Goal: Transaction & Acquisition: Purchase product/service

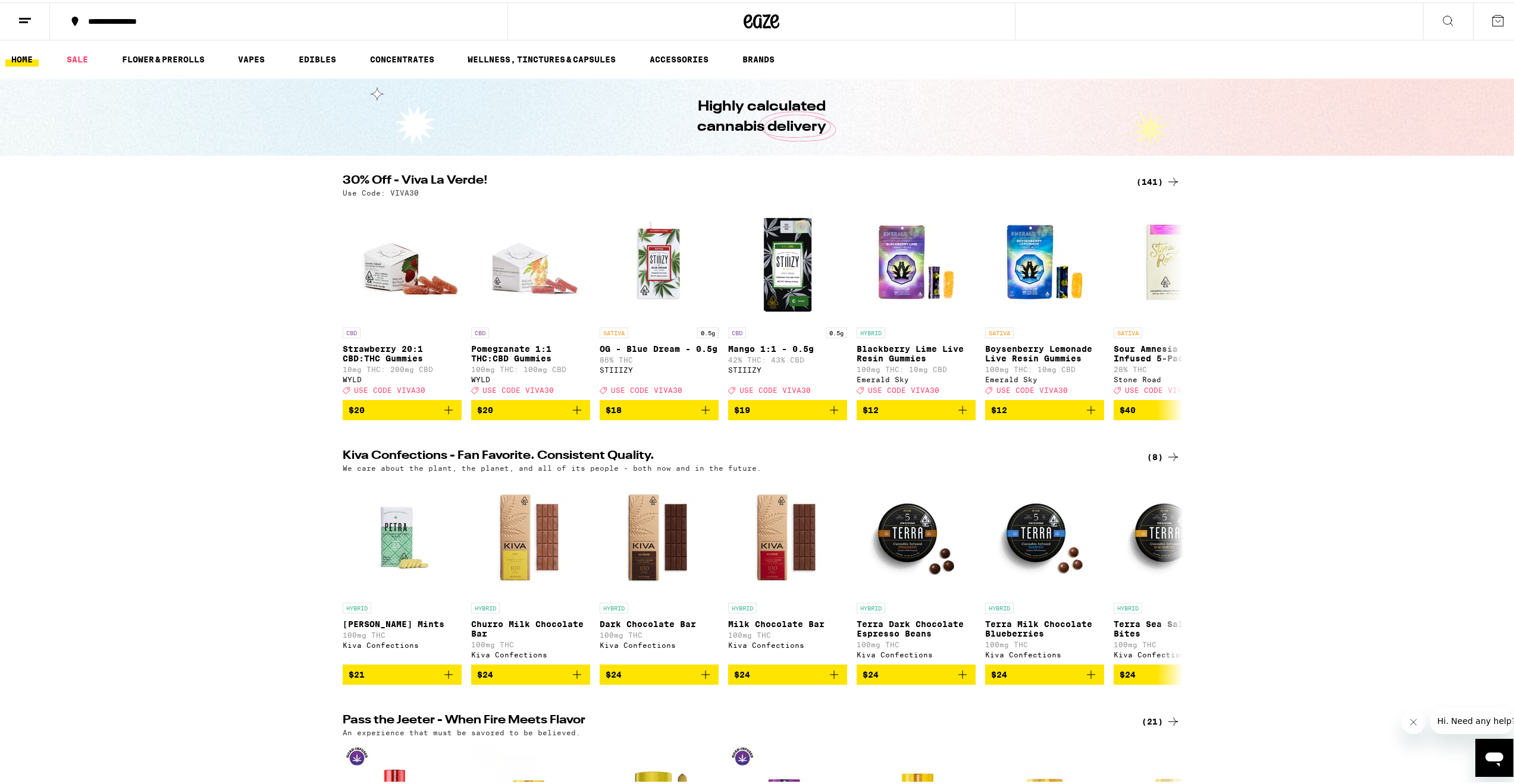
click at [1160, 173] on div "(141)" at bounding box center [1158, 179] width 44 height 14
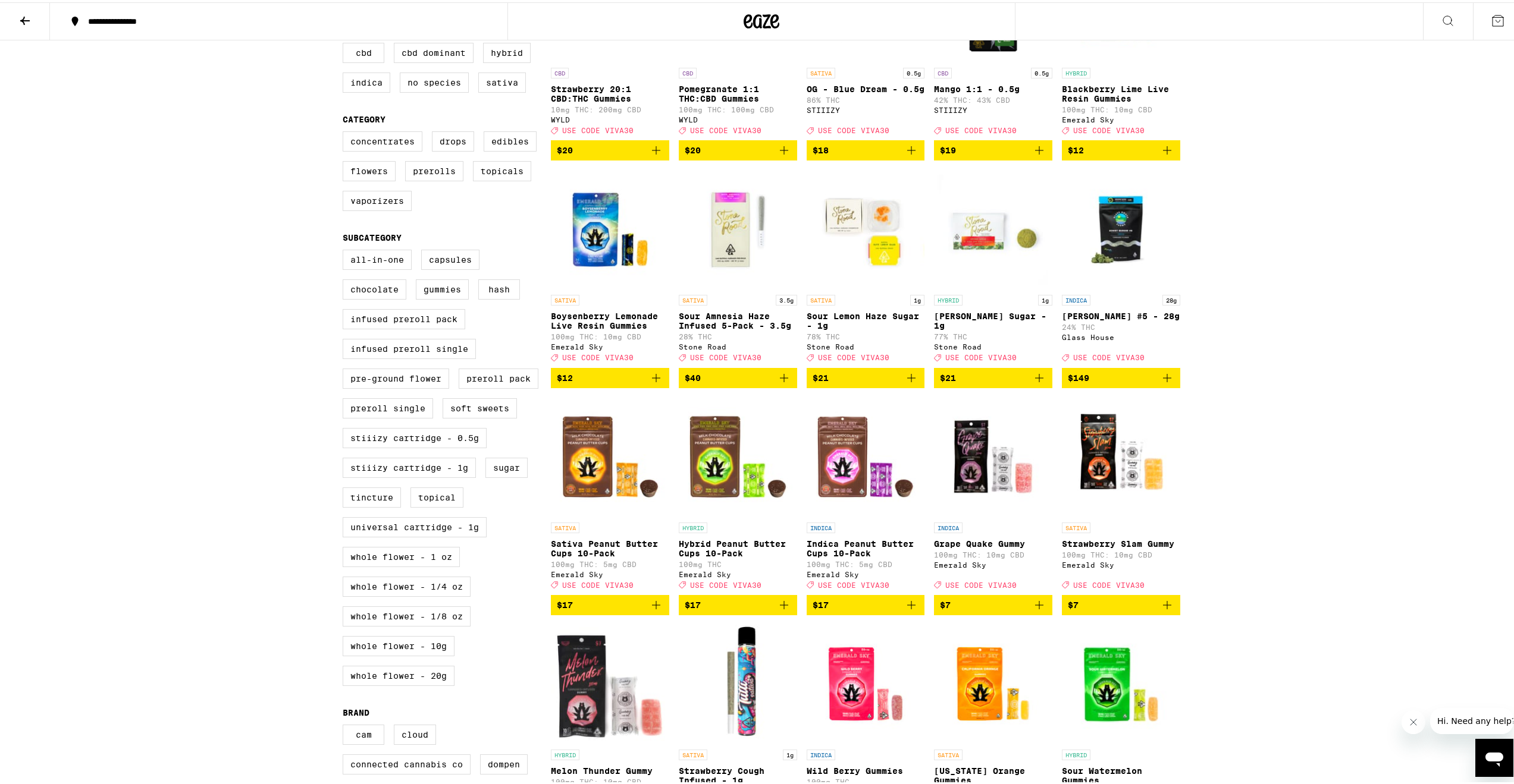
scroll to position [238, 0]
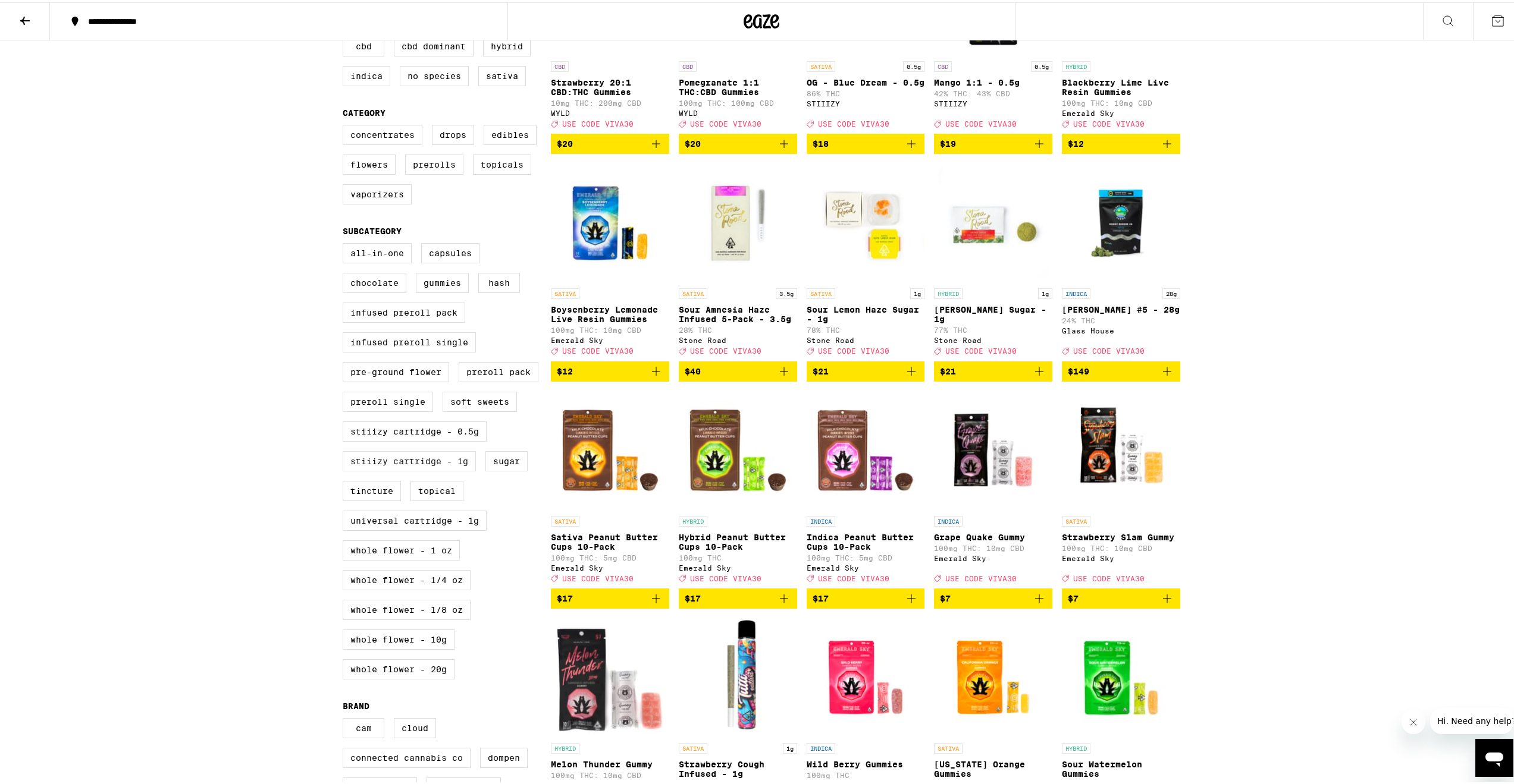
click at [433, 469] on label "STIIIZY Cartridge - 1g" at bounding box center [409, 459] width 133 height 20
click at [346, 243] on input "STIIIZY Cartridge - 1g" at bounding box center [345, 243] width 1 height 1
checkbox input "true"
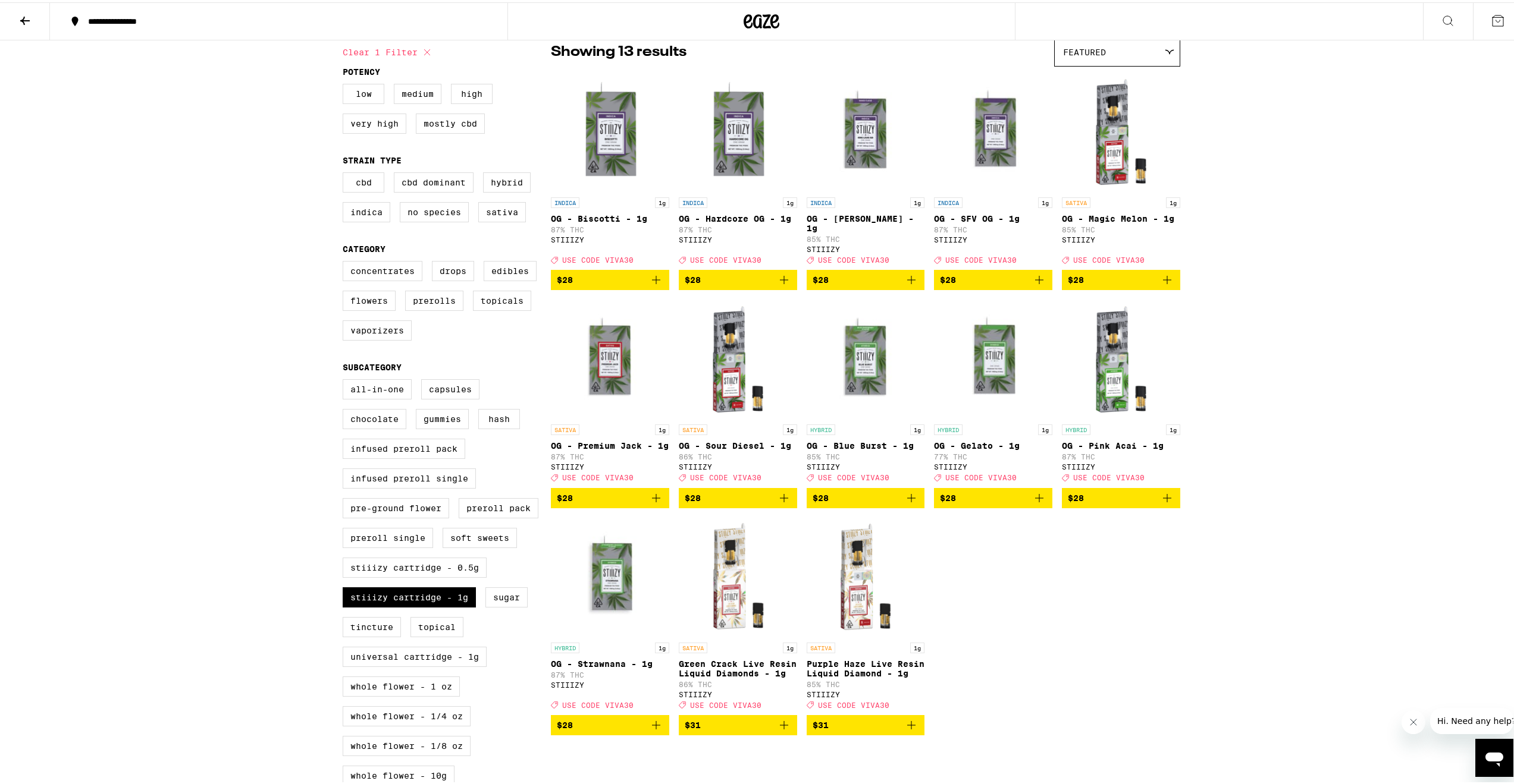
scroll to position [59, 0]
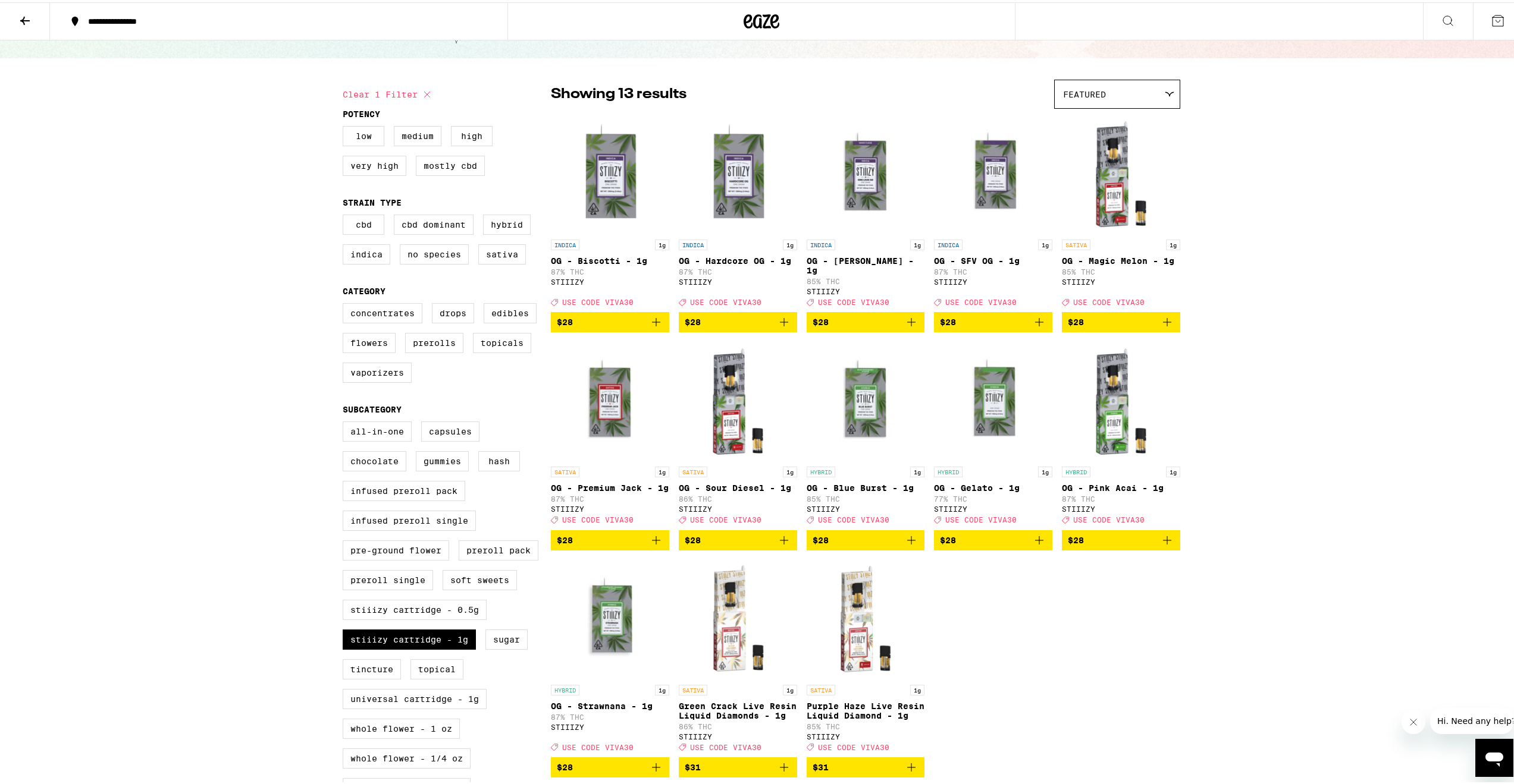
click at [649, 545] on icon "Add to bag" at bounding box center [656, 538] width 14 height 14
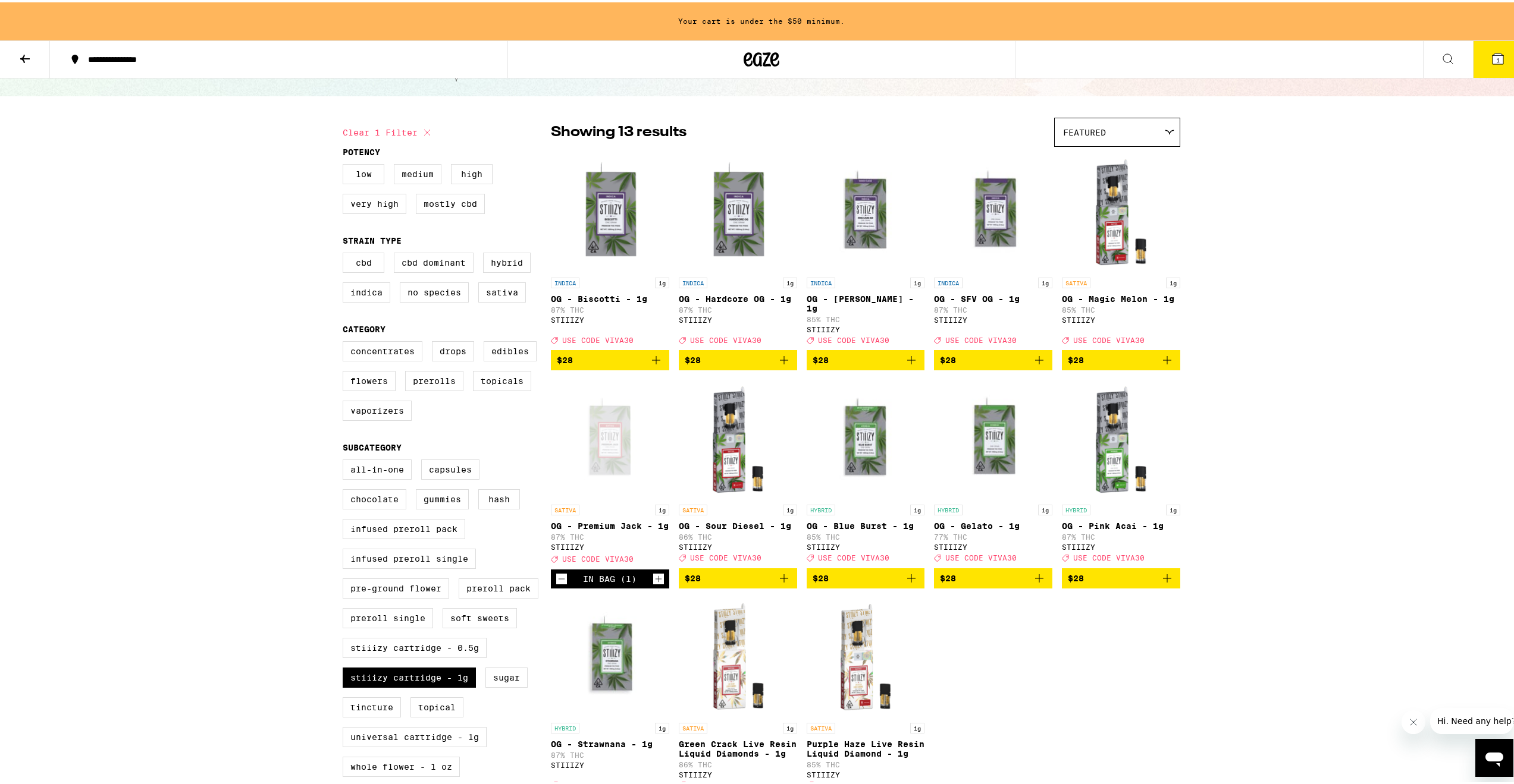
scroll to position [97, 0]
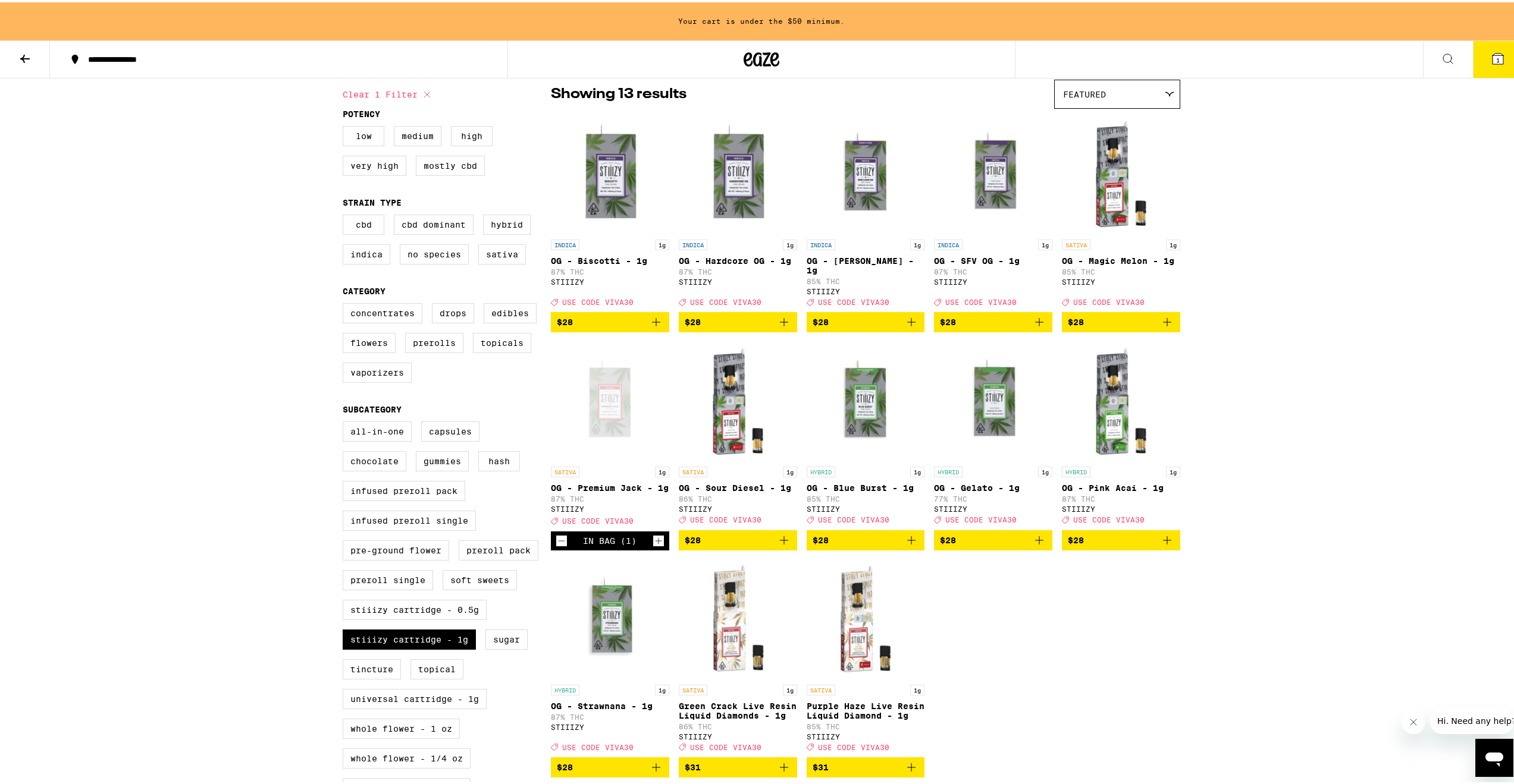
click at [780, 542] on icon "Add to bag" at bounding box center [784, 538] width 8 height 8
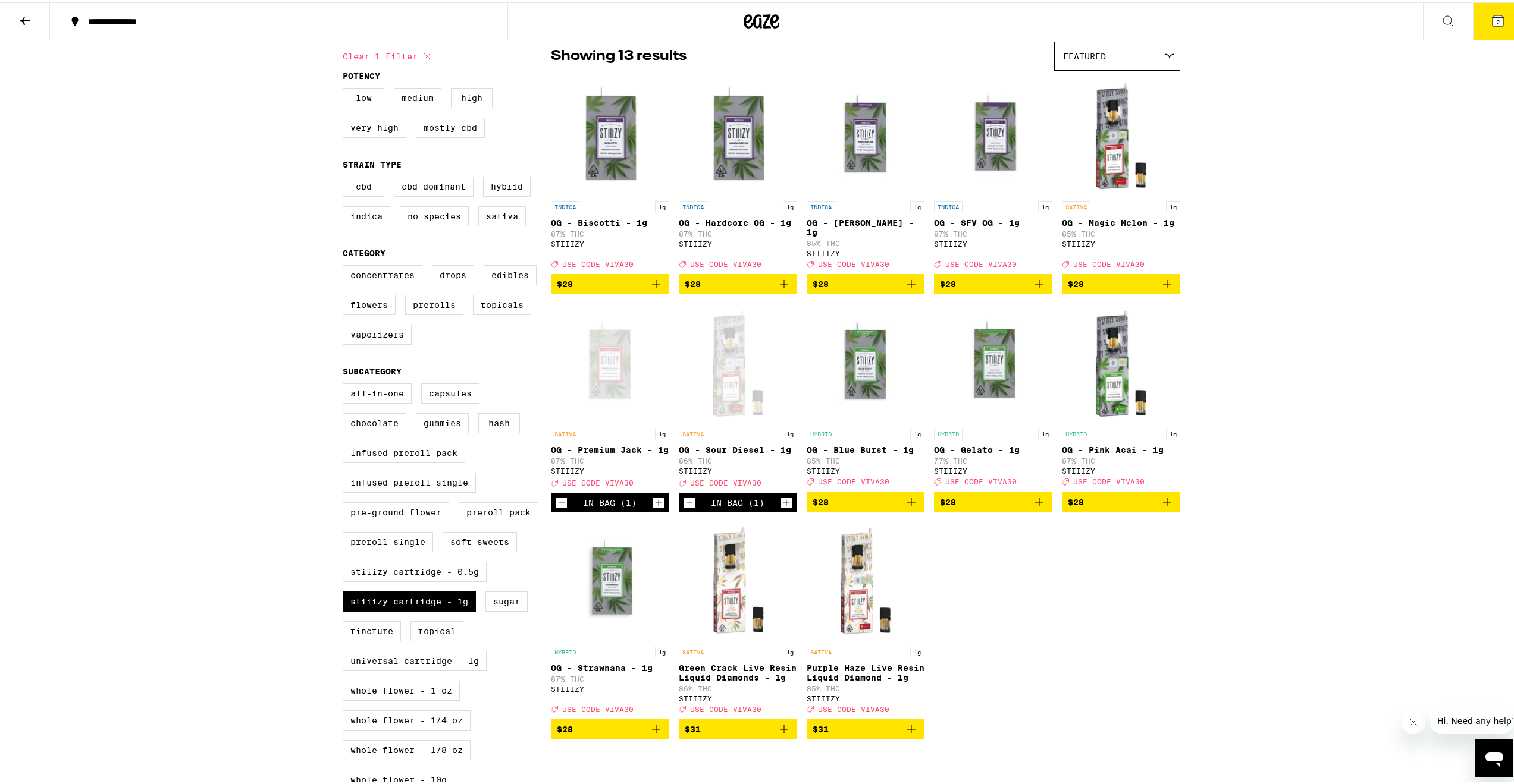
scroll to position [59, 0]
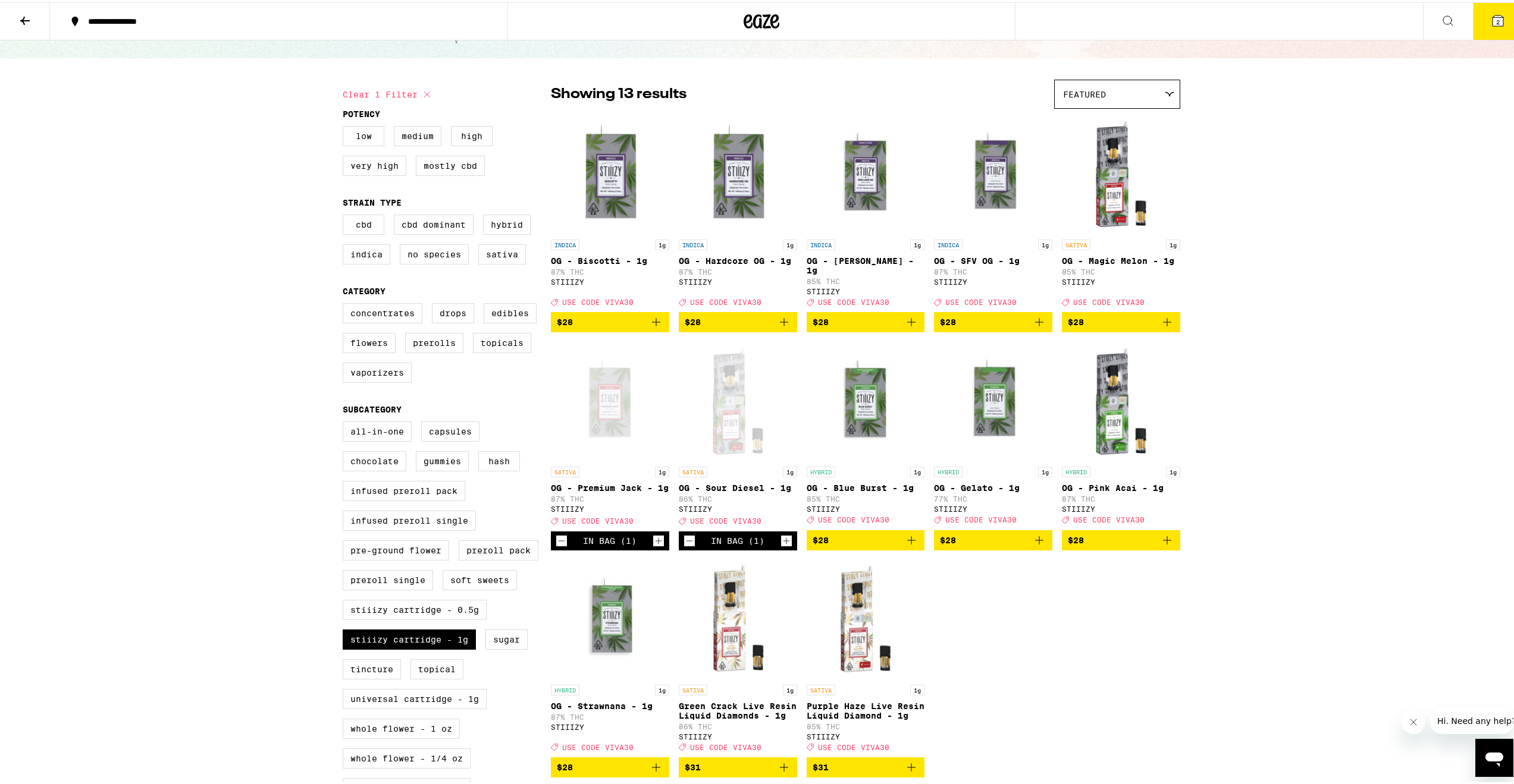
click at [1164, 324] on icon "Add to bag" at bounding box center [1167, 320] width 8 height 8
click at [1037, 545] on icon "Add to bag" at bounding box center [1039, 538] width 14 height 14
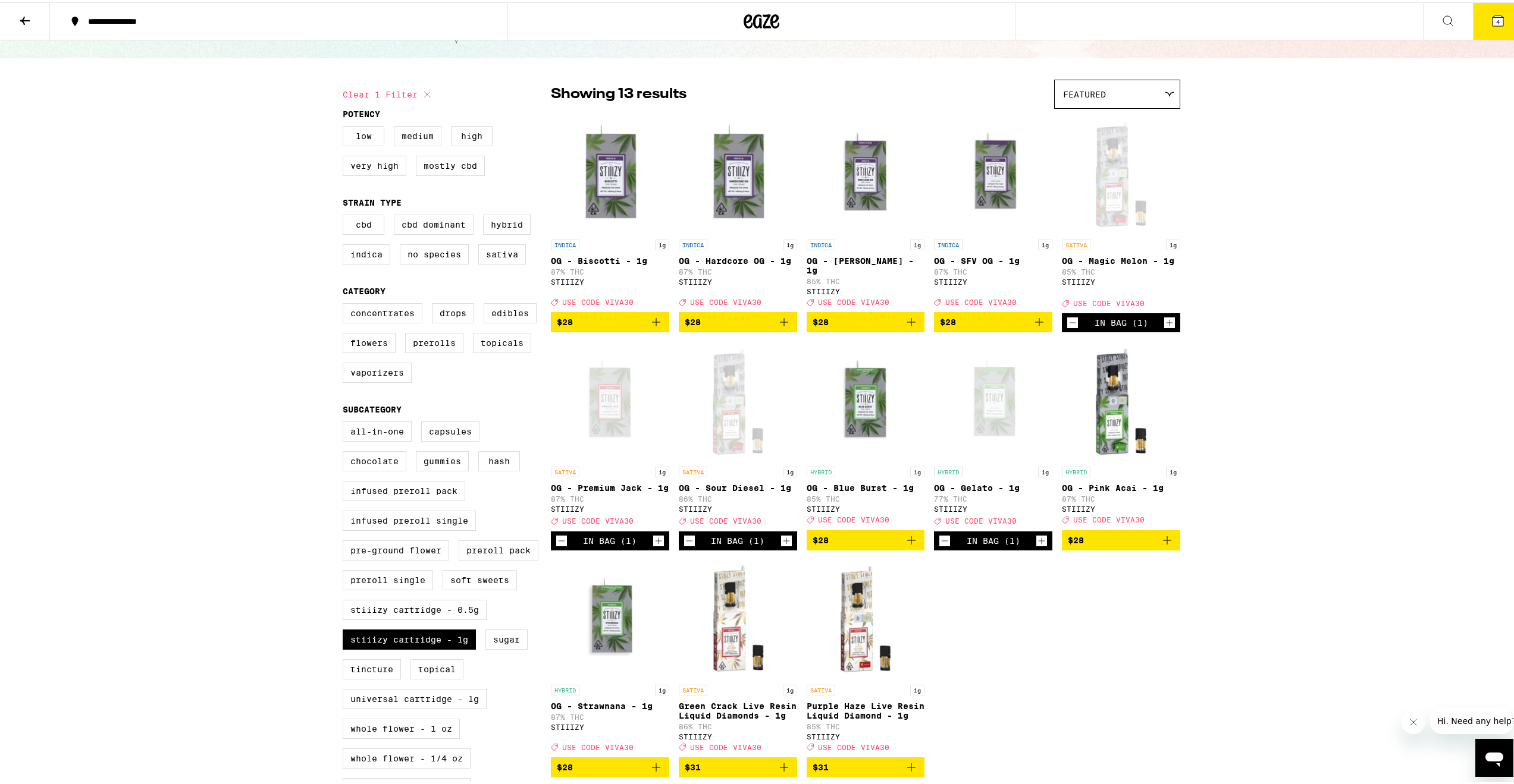
click at [909, 545] on icon "Add to bag" at bounding box center [911, 538] width 14 height 14
click at [807, 548] on div "In Bag (1)" at bounding box center [866, 538] width 118 height 19
click at [812, 546] on icon "Decrement" at bounding box center [817, 538] width 11 height 14
click at [1171, 324] on button "Increment" at bounding box center [1170, 320] width 12 height 12
click at [688, 546] on icon "Decrement" at bounding box center [689, 538] width 11 height 14
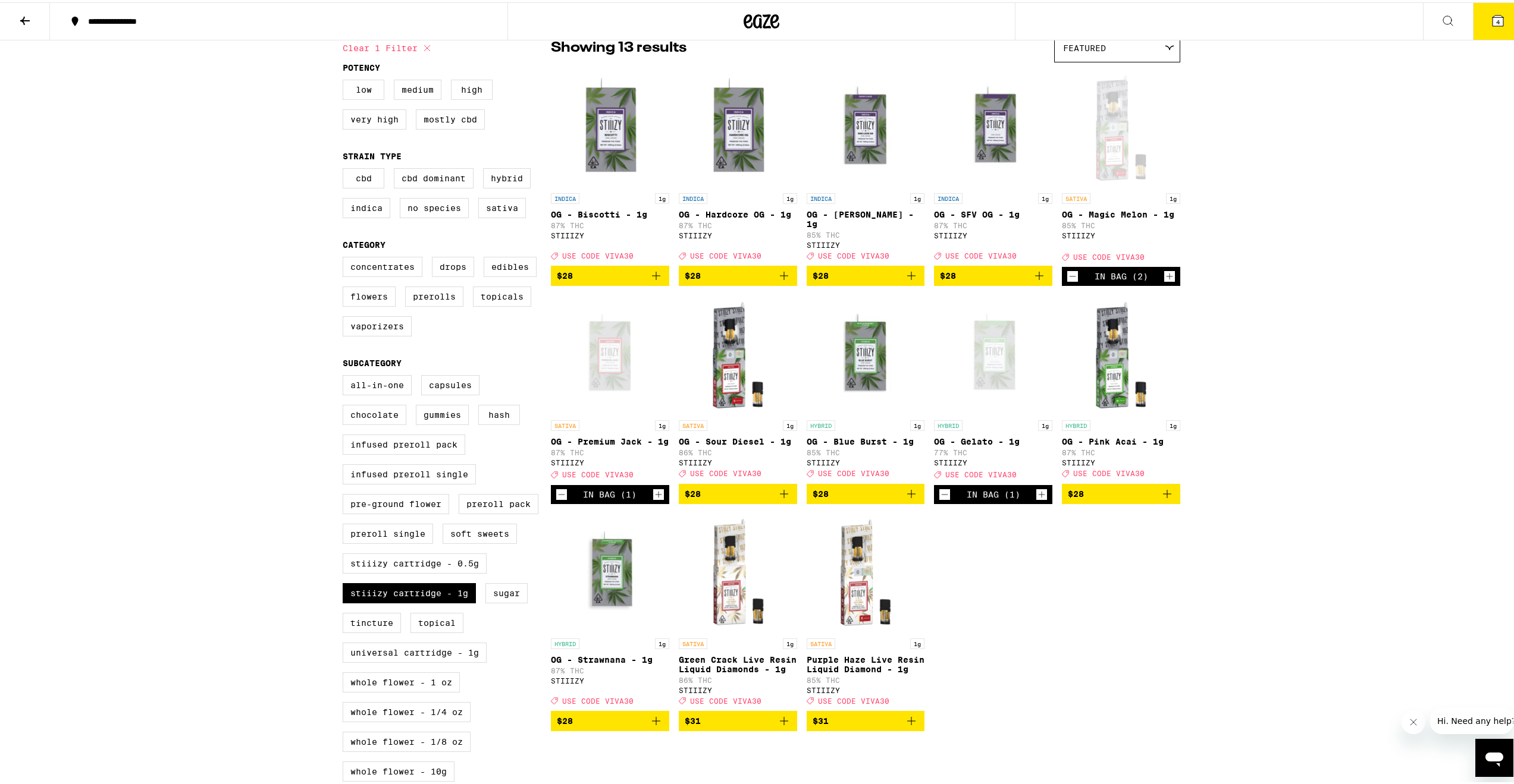
scroll to position [178, 0]
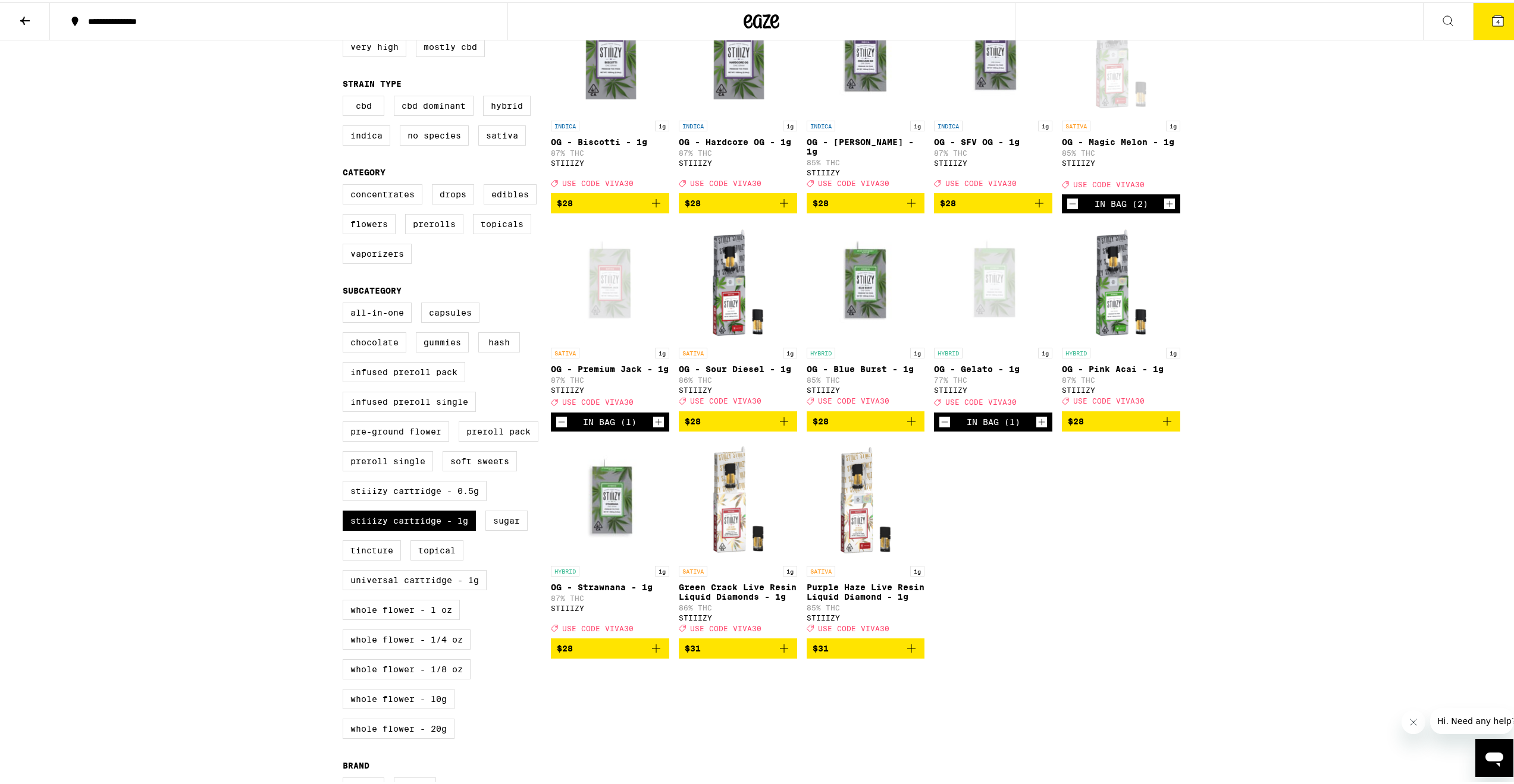
click at [784, 653] on icon "Add to bag" at bounding box center [784, 646] width 14 height 14
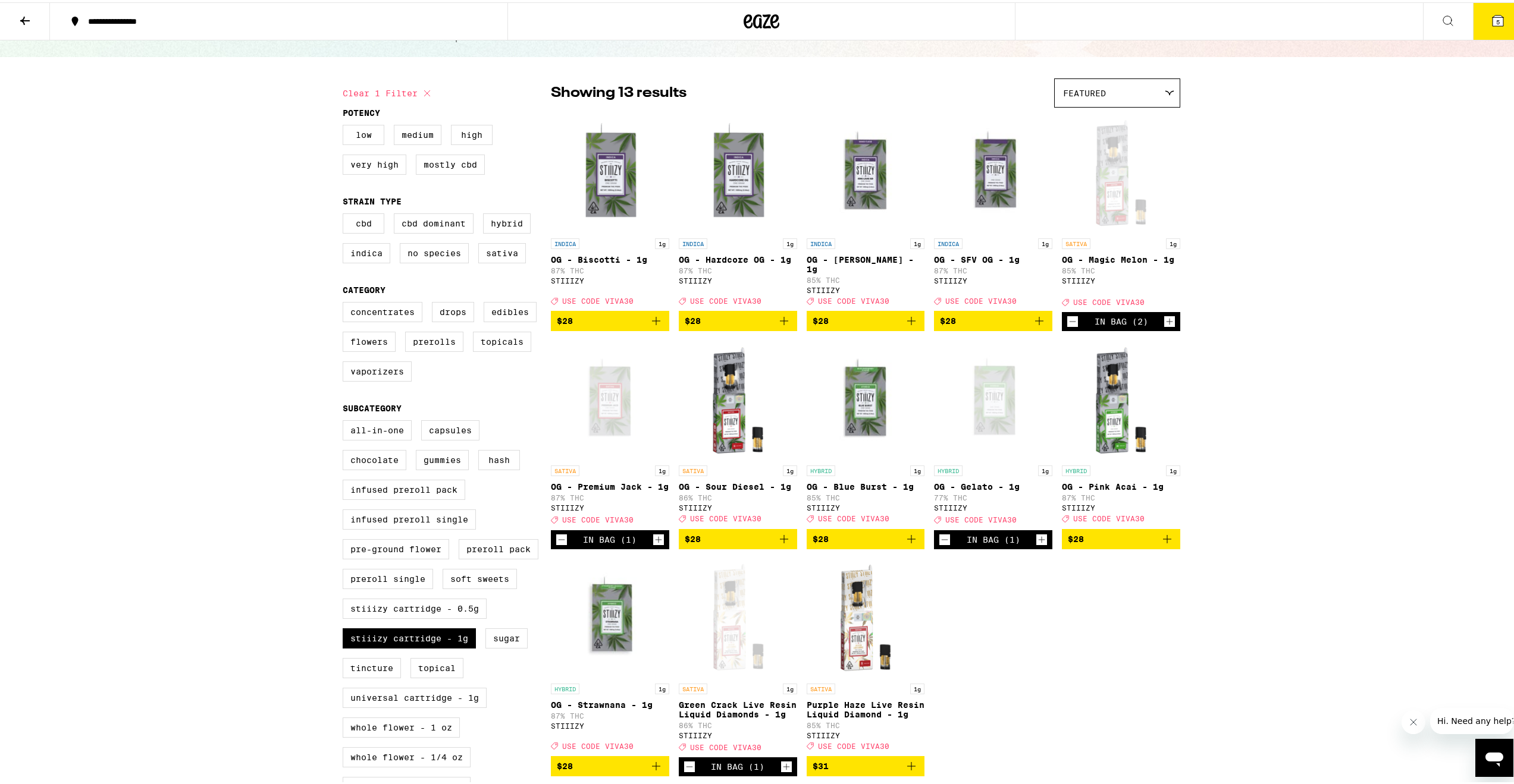
scroll to position [59, 0]
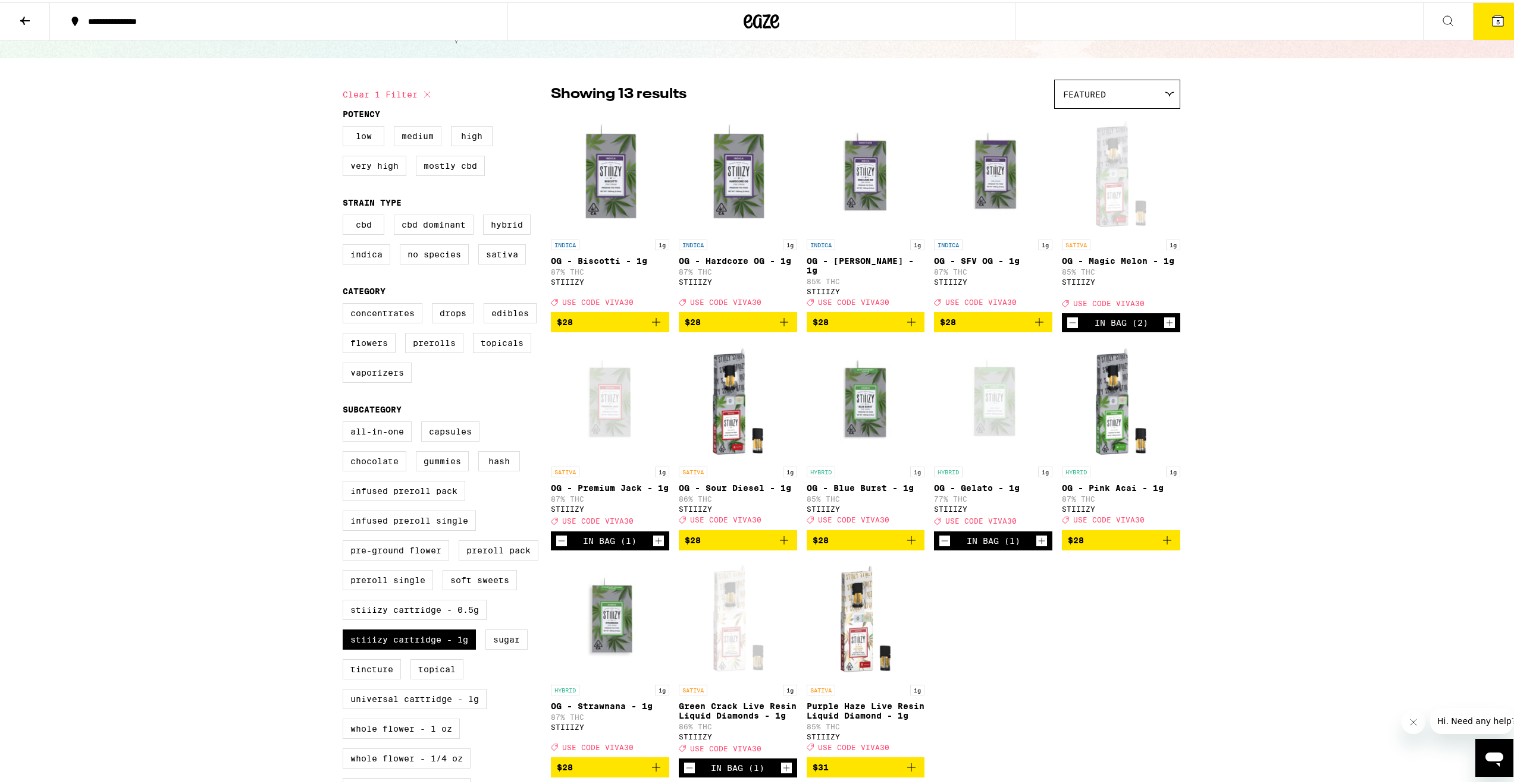
click at [1476, 27] on button "5" at bounding box center [1498, 19] width 50 height 37
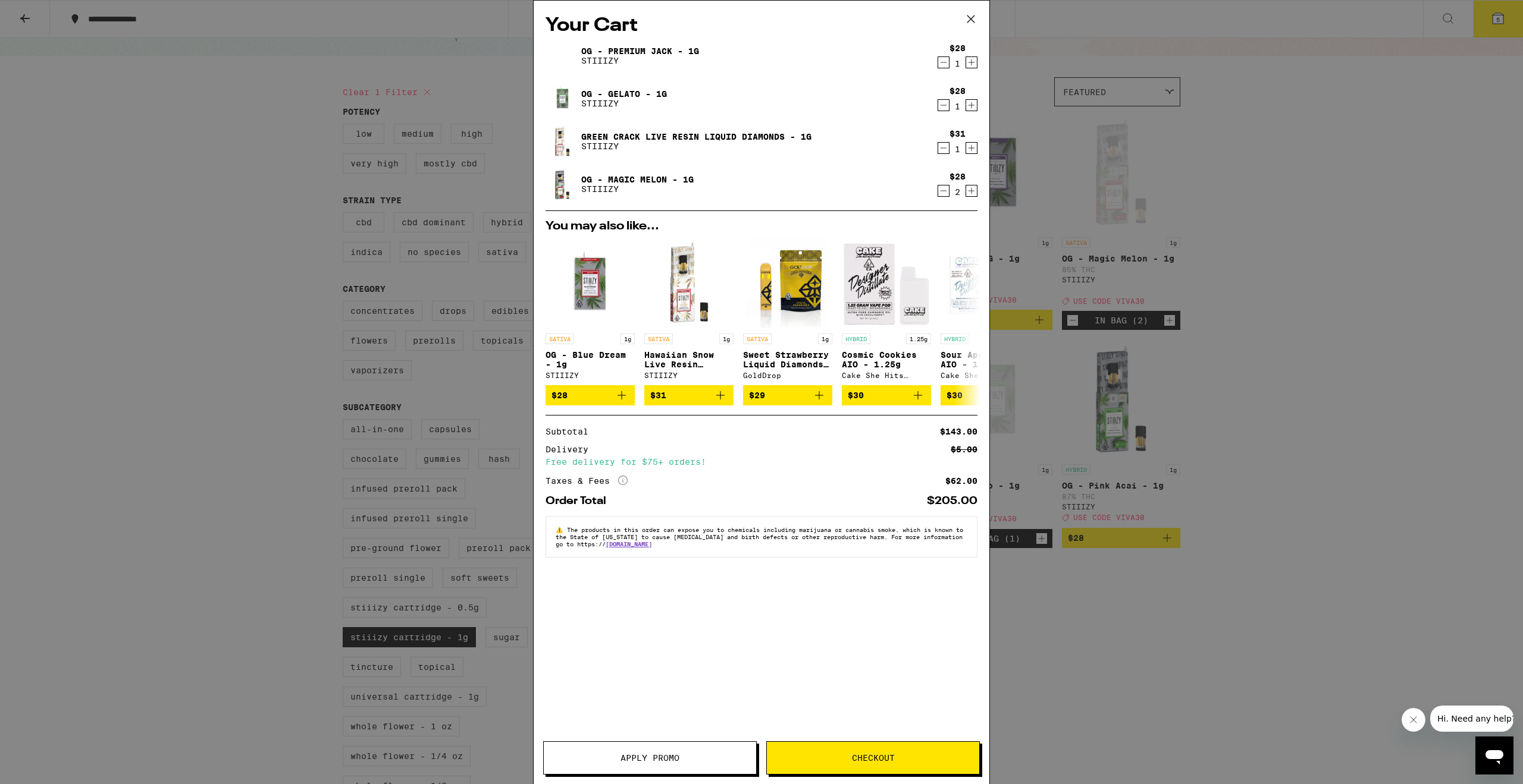
click at [687, 757] on span "Apply Promo" at bounding box center [649, 758] width 212 height 8
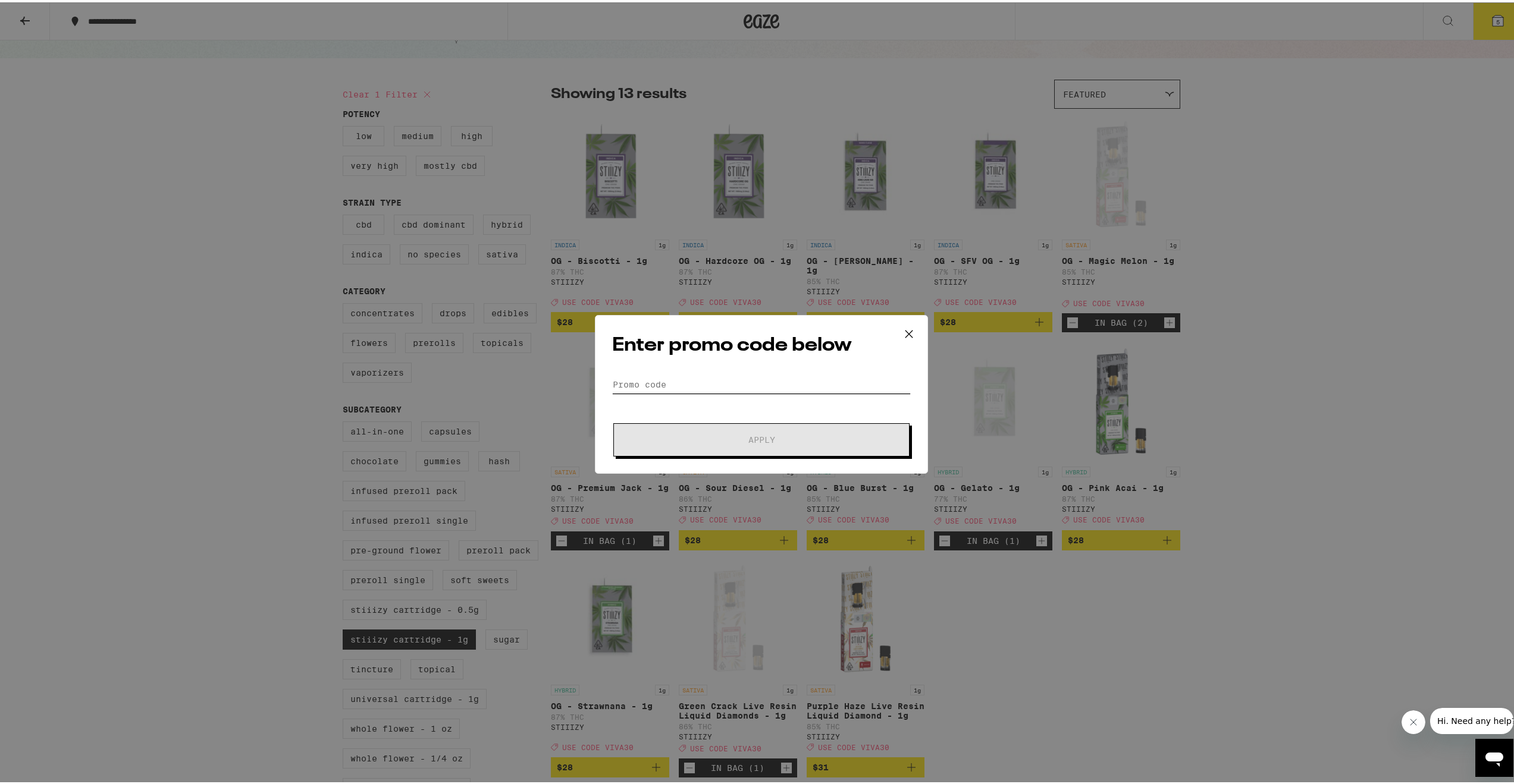
click at [769, 390] on input "Promo Code" at bounding box center [760, 383] width 298 height 18
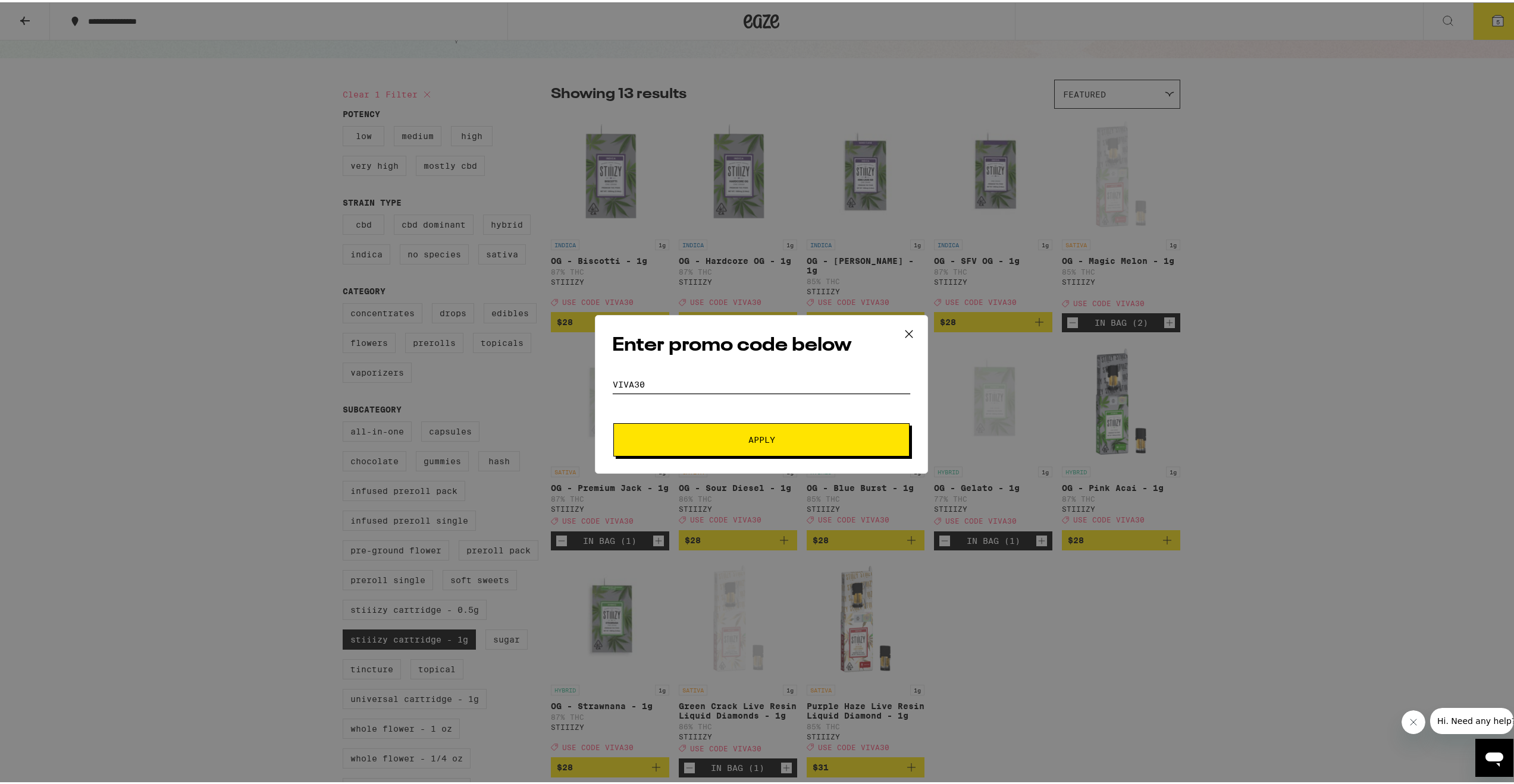
type input "VIVA30"
click at [716, 435] on span "Apply" at bounding box center [761, 437] width 214 height 8
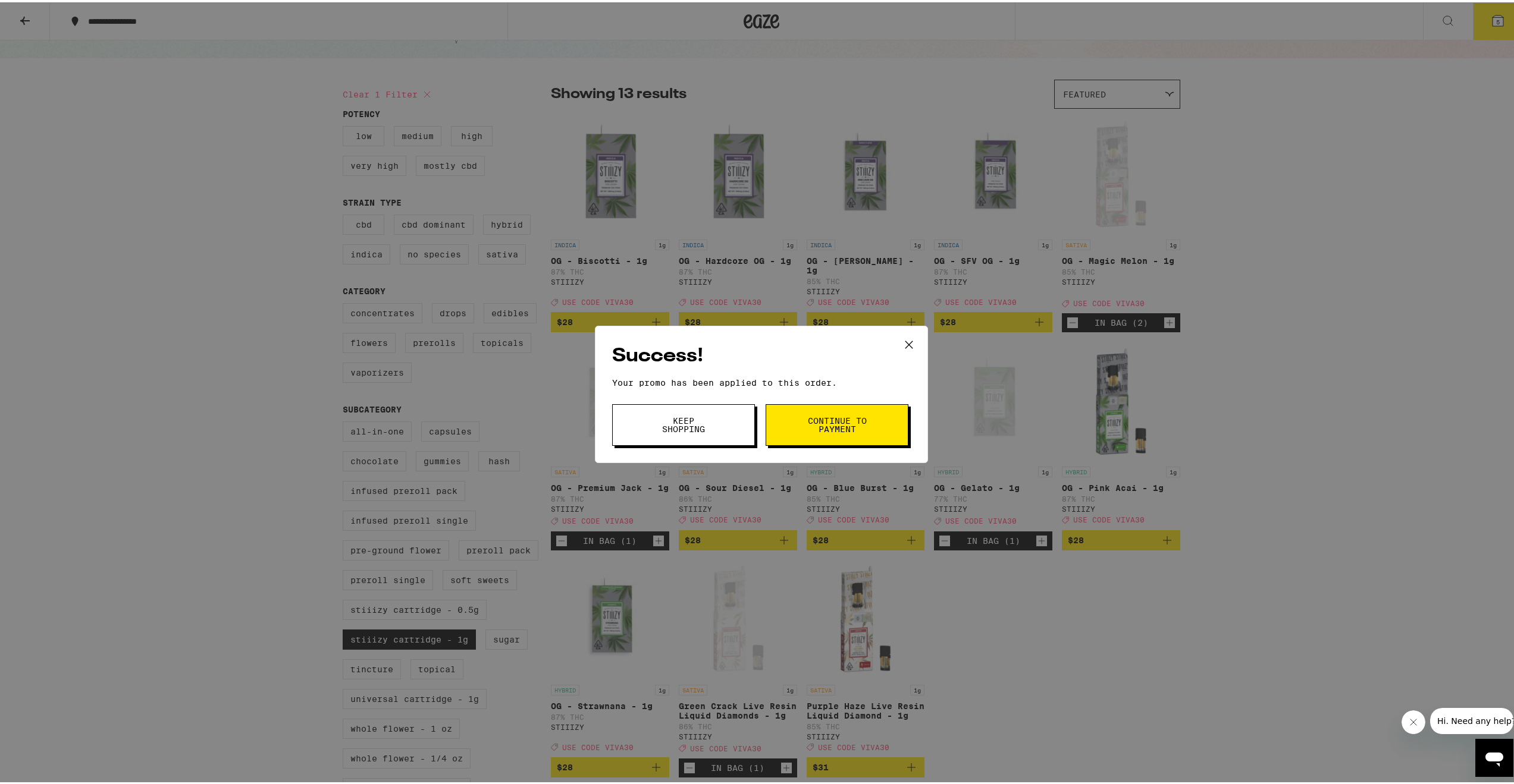
click at [813, 418] on span "Continue to payment" at bounding box center [837, 422] width 60 height 17
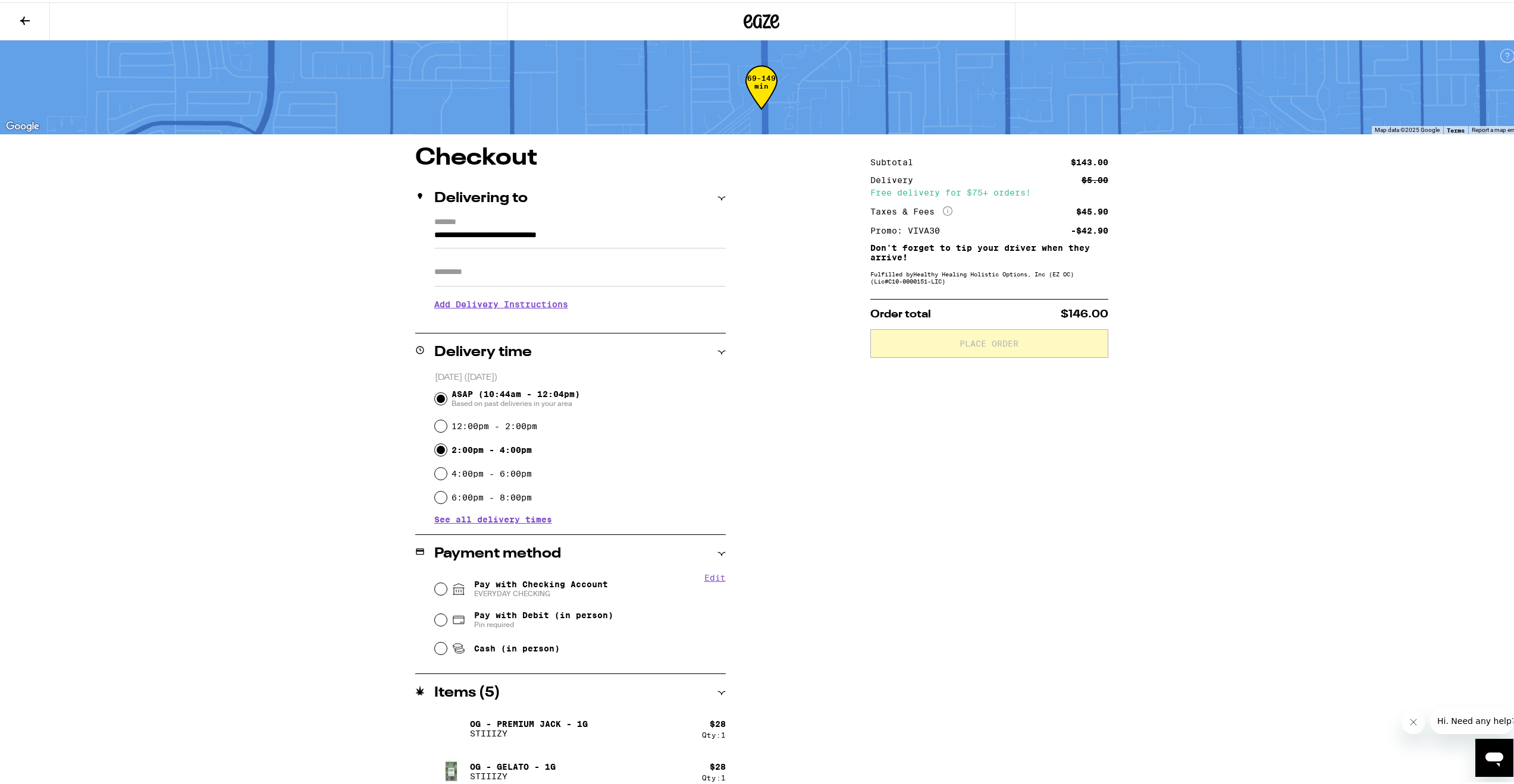
click at [435, 451] on input "2:00pm - 4:00pm" at bounding box center [441, 448] width 12 height 12
radio input "true"
click at [514, 307] on h3 "Add Delivery Instructions" at bounding box center [580, 302] width 291 height 28
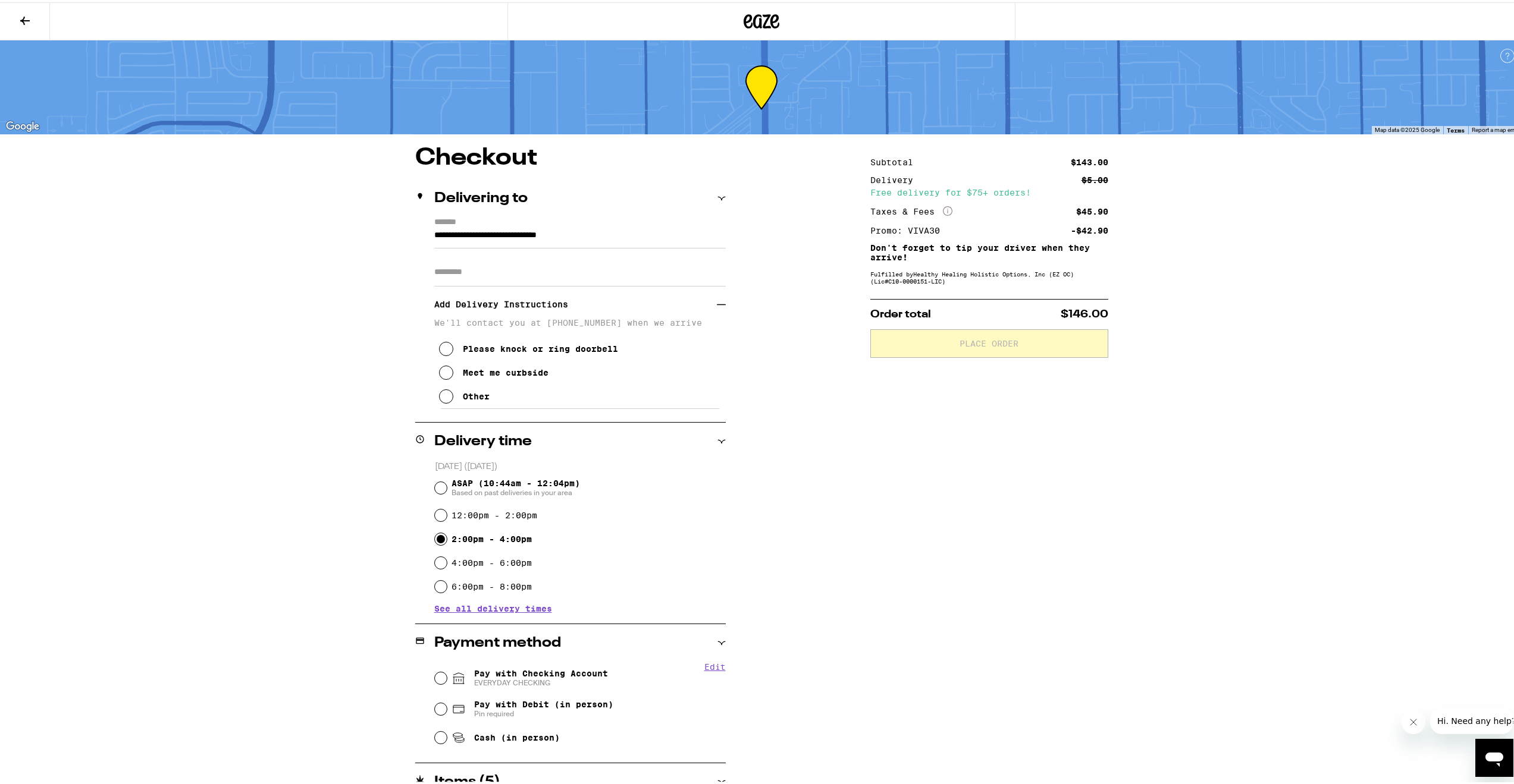
click at [447, 397] on icon at bounding box center [446, 394] width 14 height 14
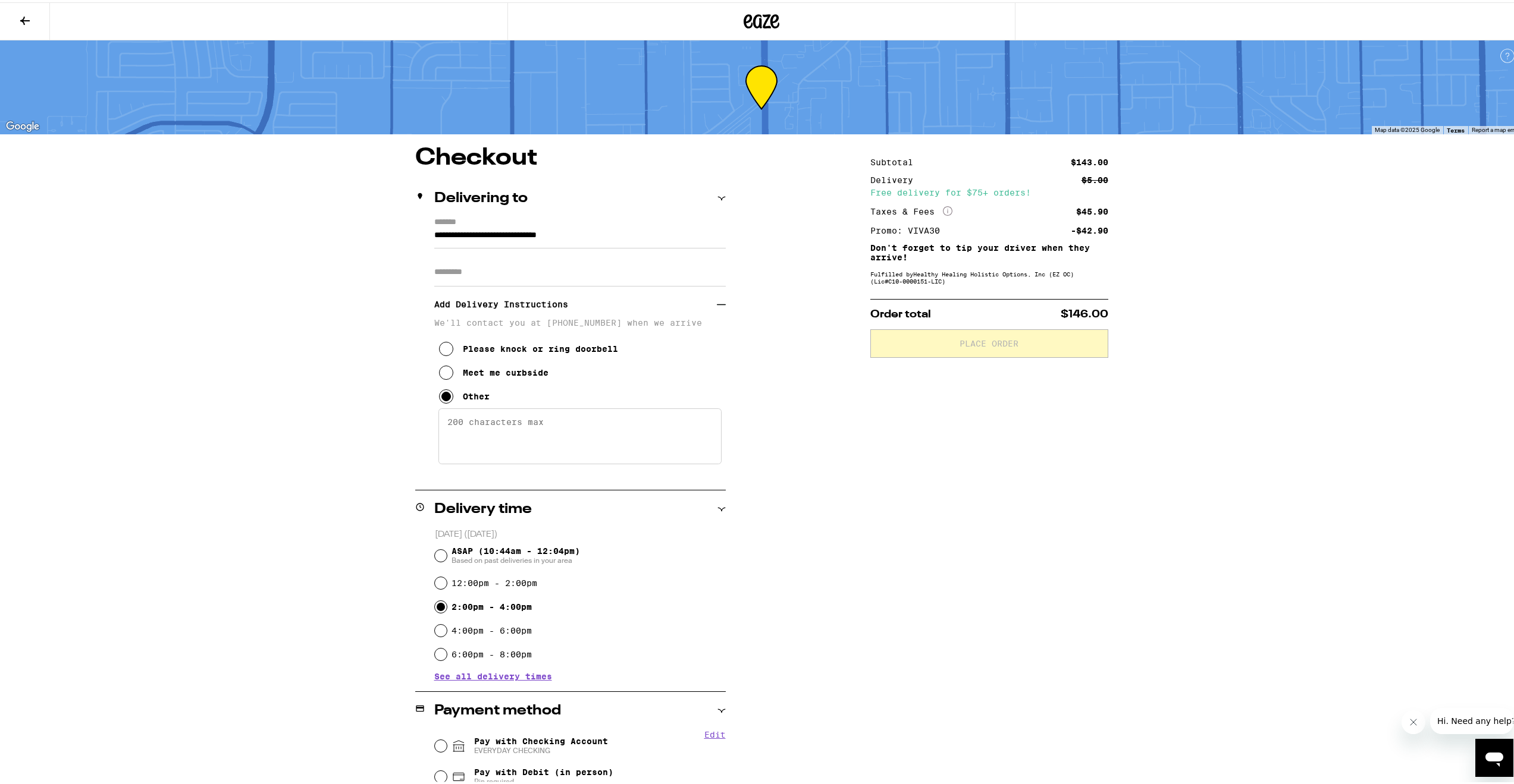
click at [547, 423] on textarea "Enter any other delivery instructions you want driver to know" at bounding box center [580, 434] width 284 height 56
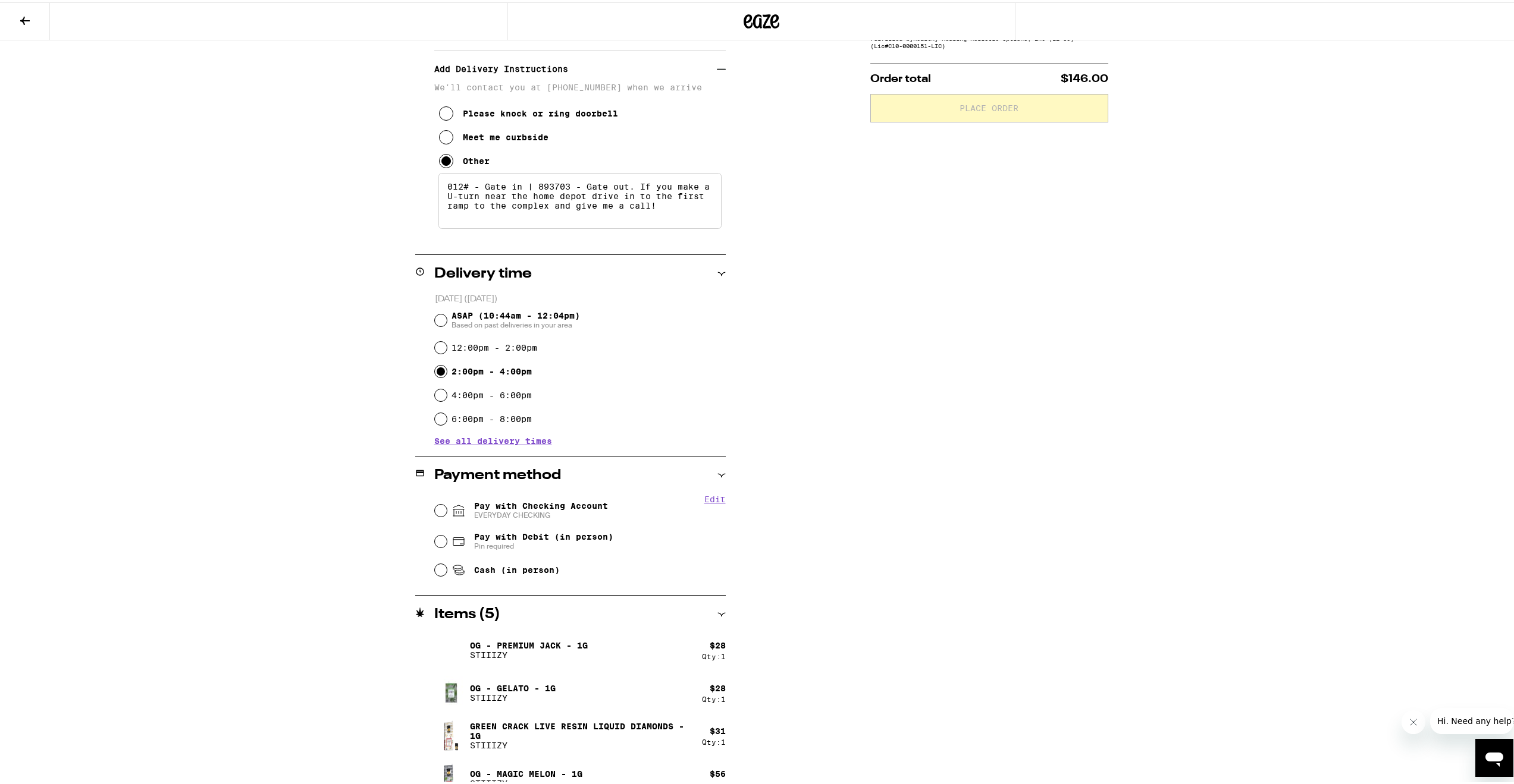
scroll to position [255, 0]
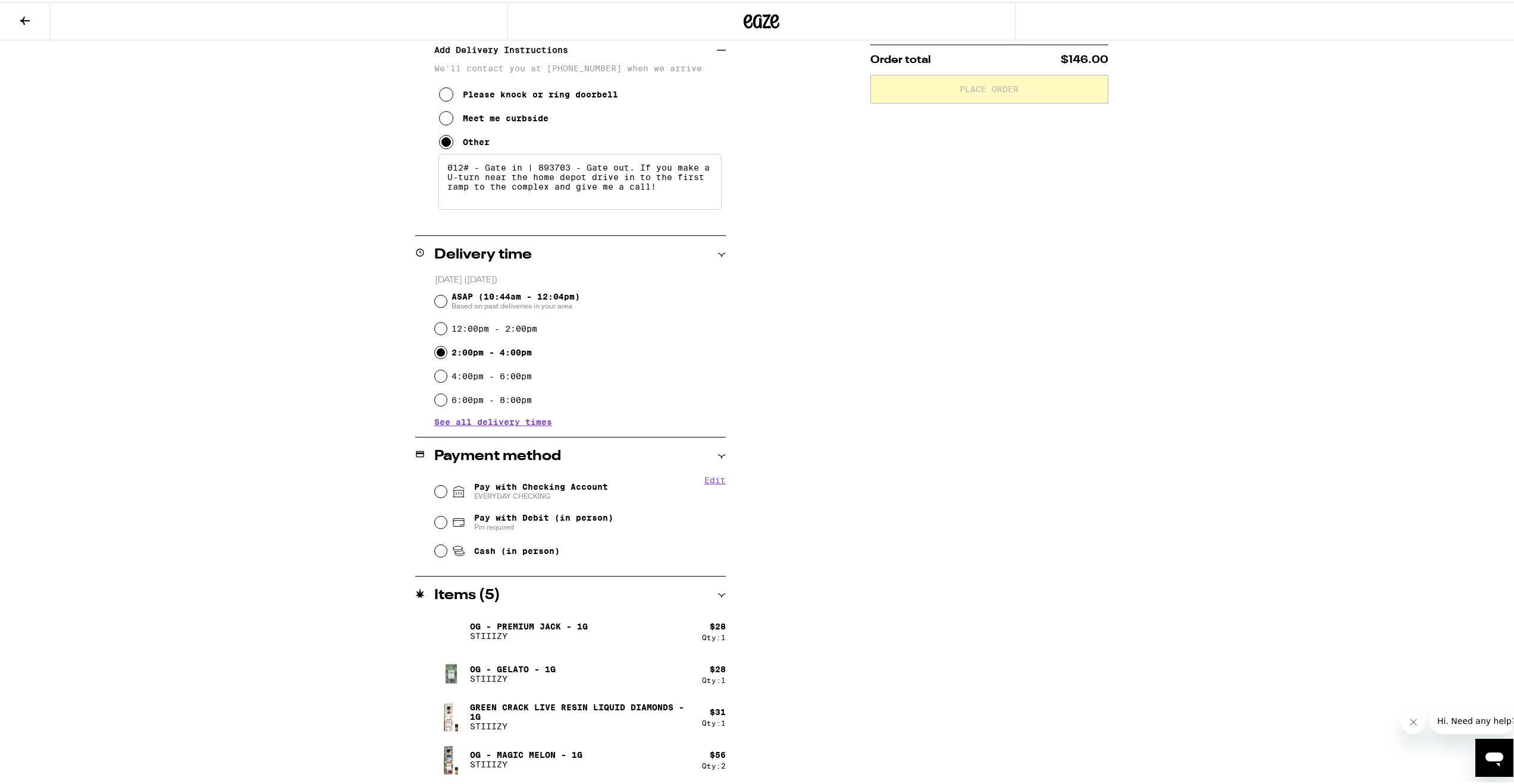
type textarea "012# - Gate in | 893703 - Gate out. If you make a U-turn near the home depot dr…"
click at [435, 489] on input "Pay with Checking Account EVERYDAY CHECKING" at bounding box center [441, 490] width 12 height 12
radio input "true"
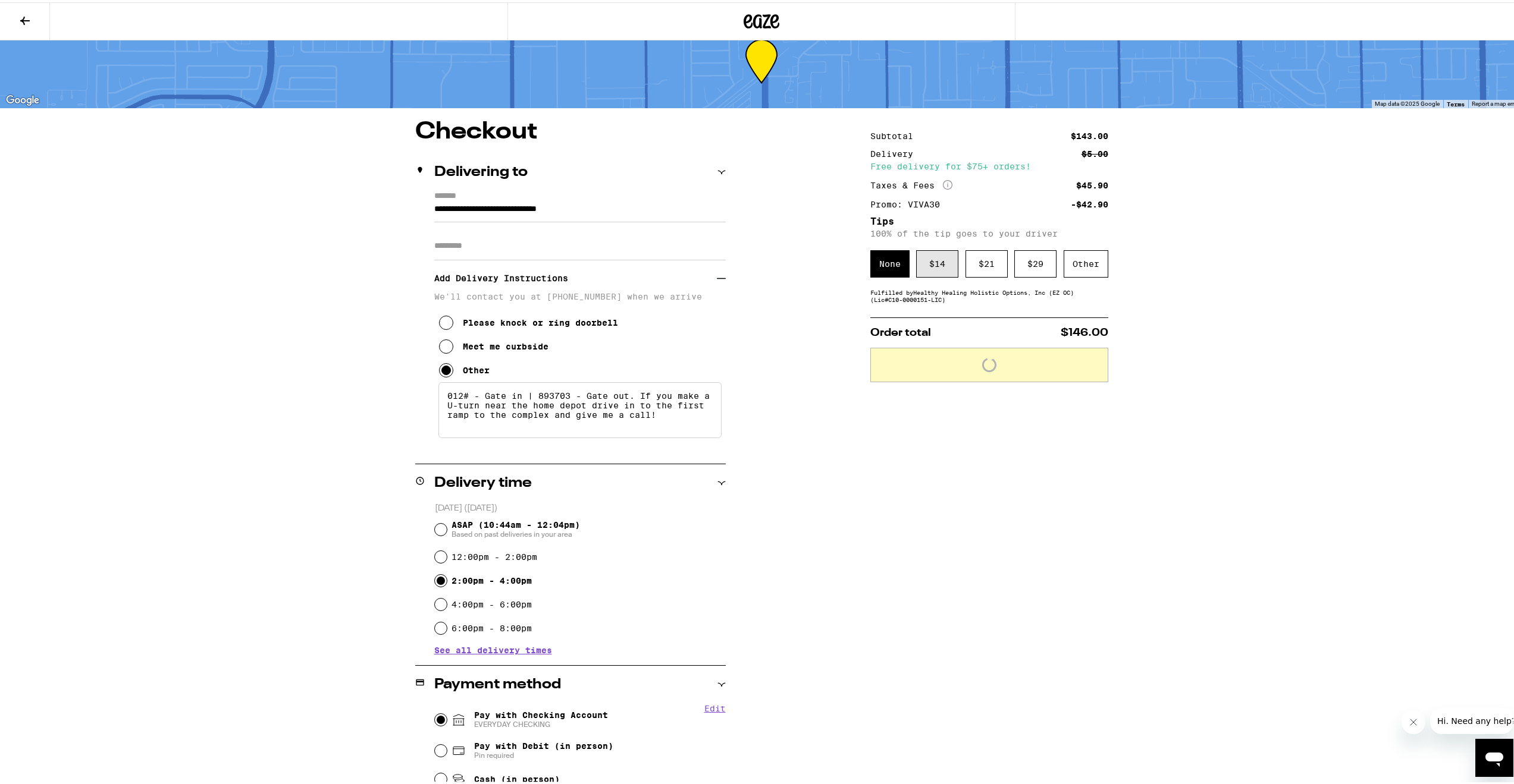
scroll to position [17, 0]
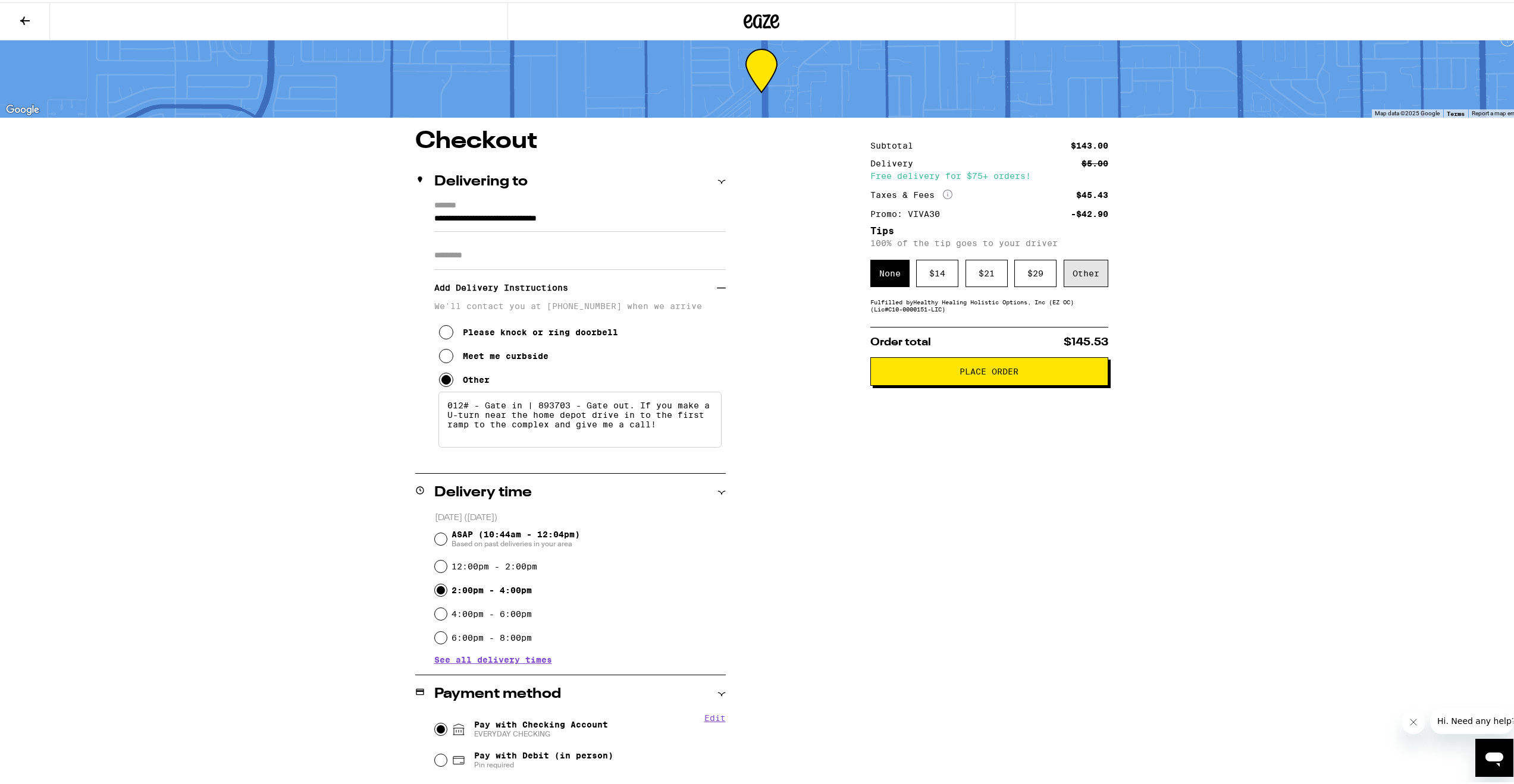
click at [1072, 266] on div "Other" at bounding box center [1086, 272] width 45 height 28
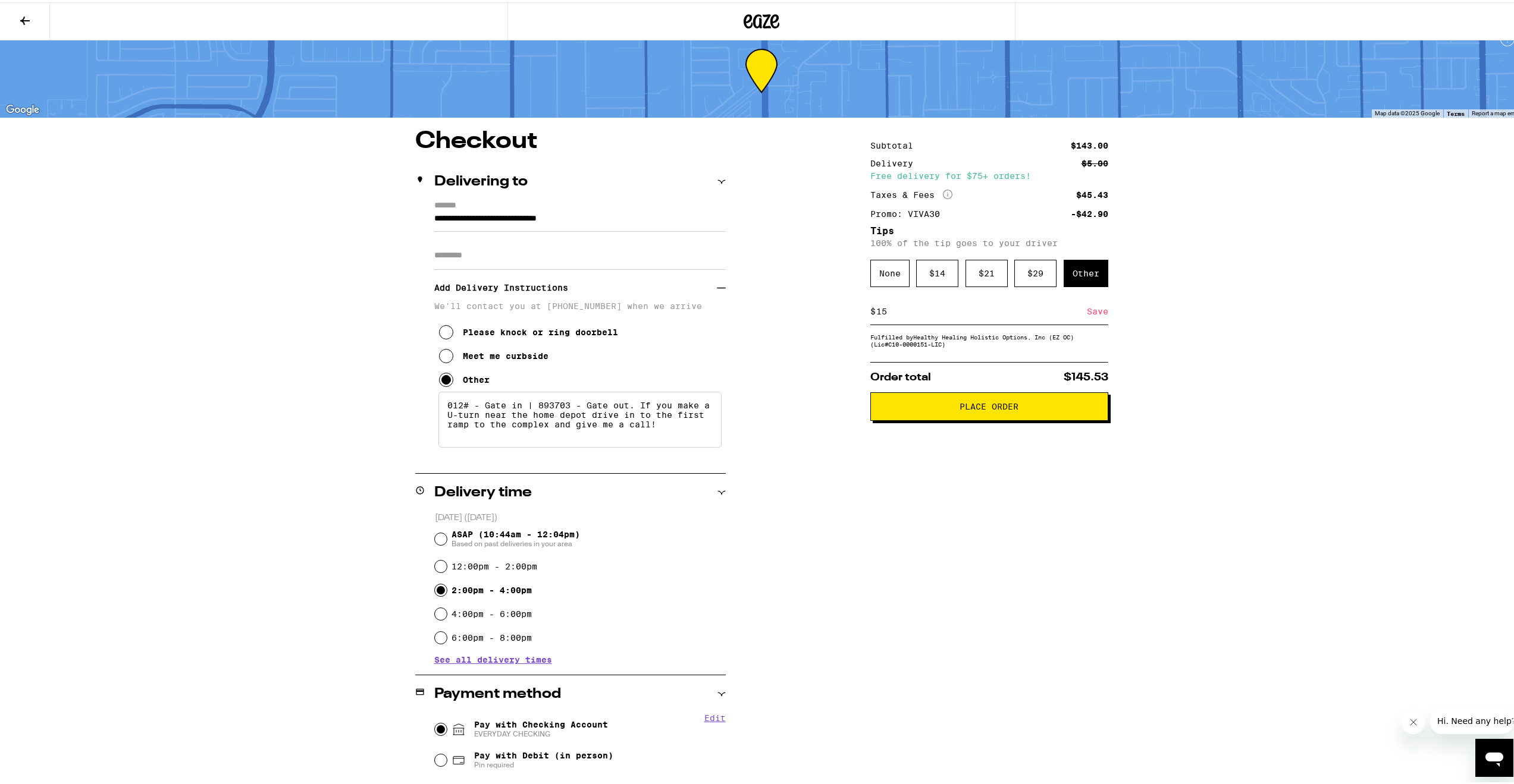
type input "15"
click at [978, 482] on div "Subtotal $143.00 Delivery $5.00 Free delivery for $75+ orders! Taxes & Fees Mor…" at bounding box center [990, 593] width 238 height 933
click at [1093, 309] on div "Save" at bounding box center [1098, 309] width 22 height 26
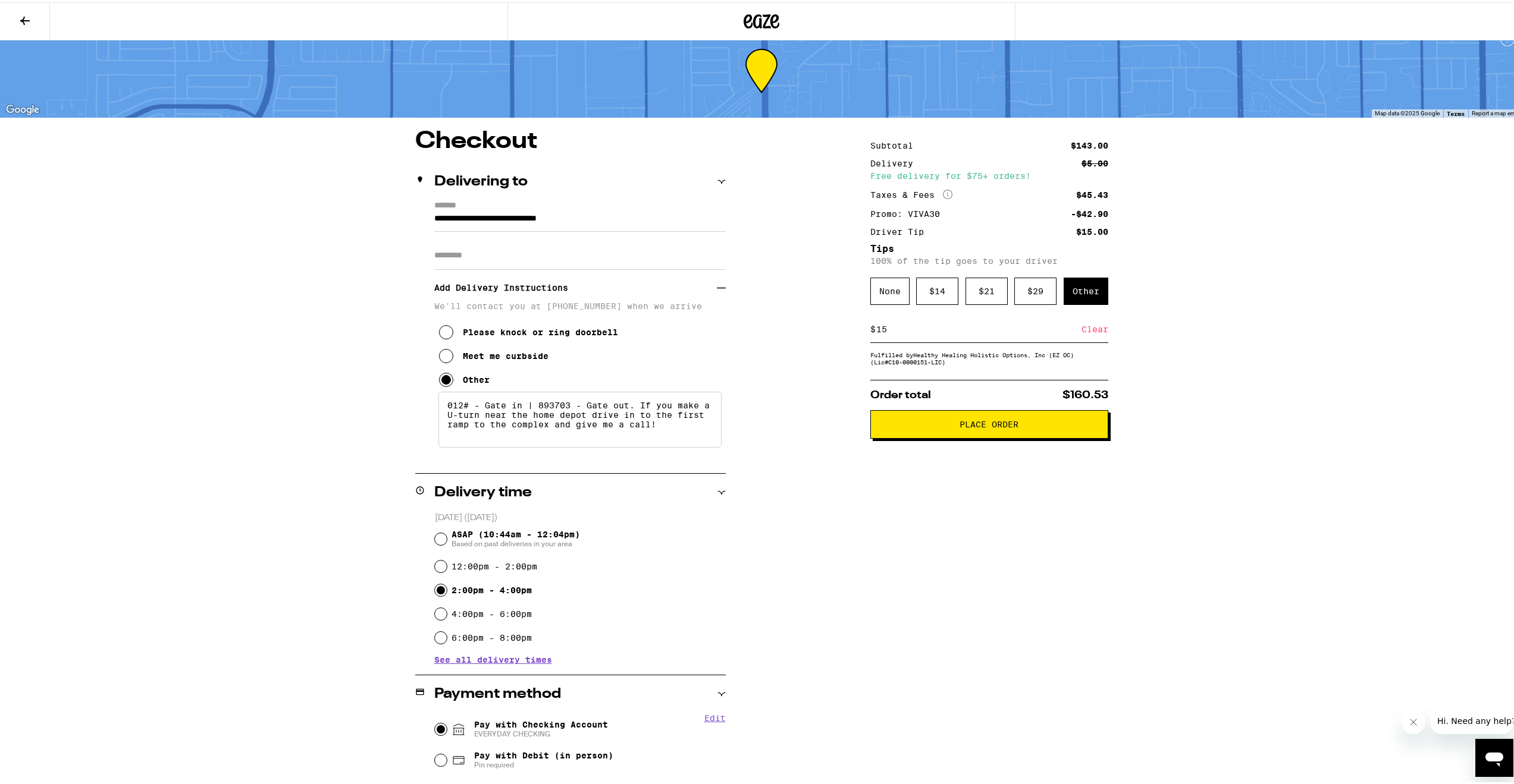
click at [975, 426] on span "Place Order" at bounding box center [989, 422] width 58 height 8
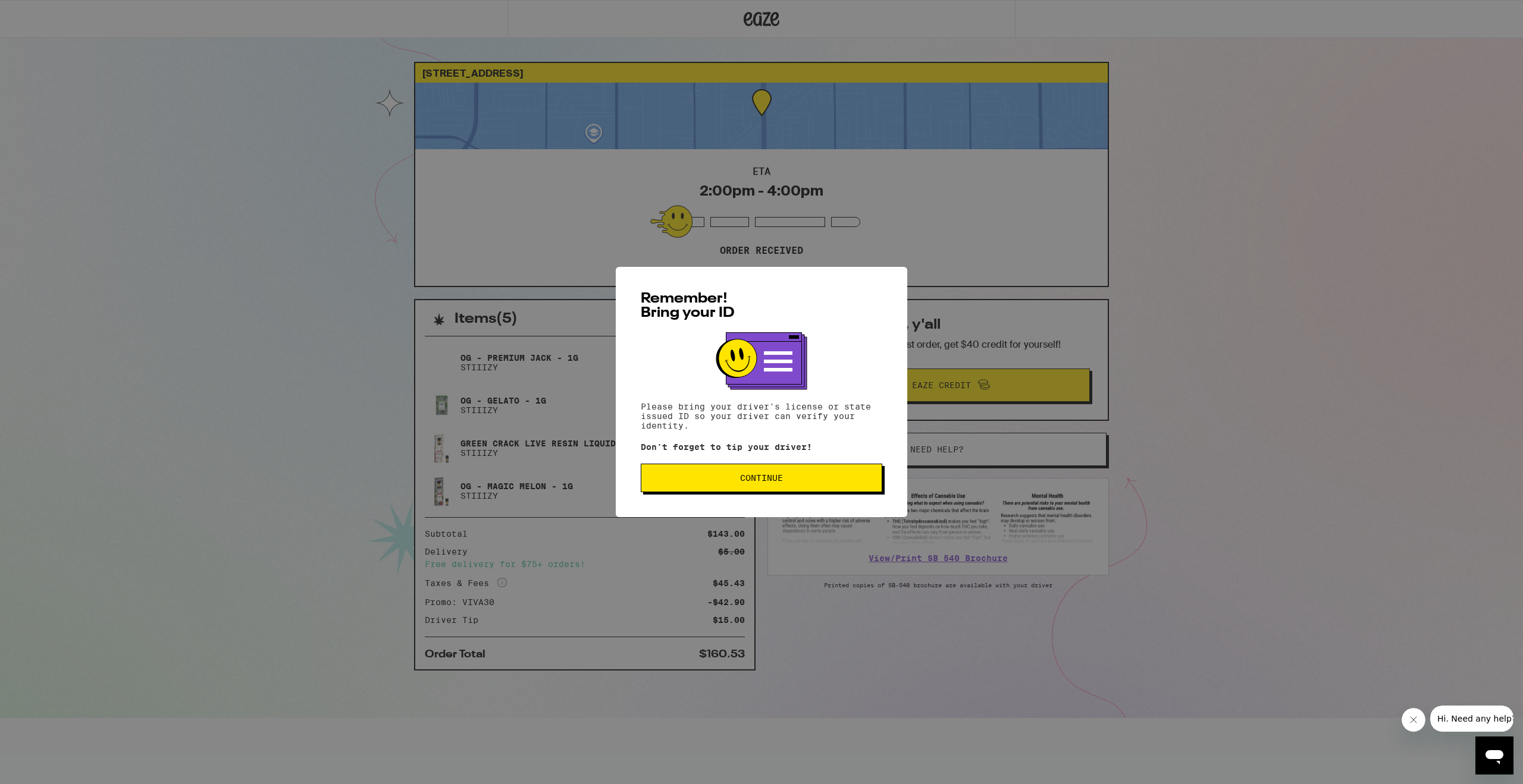
click at [844, 478] on span "Continue" at bounding box center [761, 478] width 221 height 8
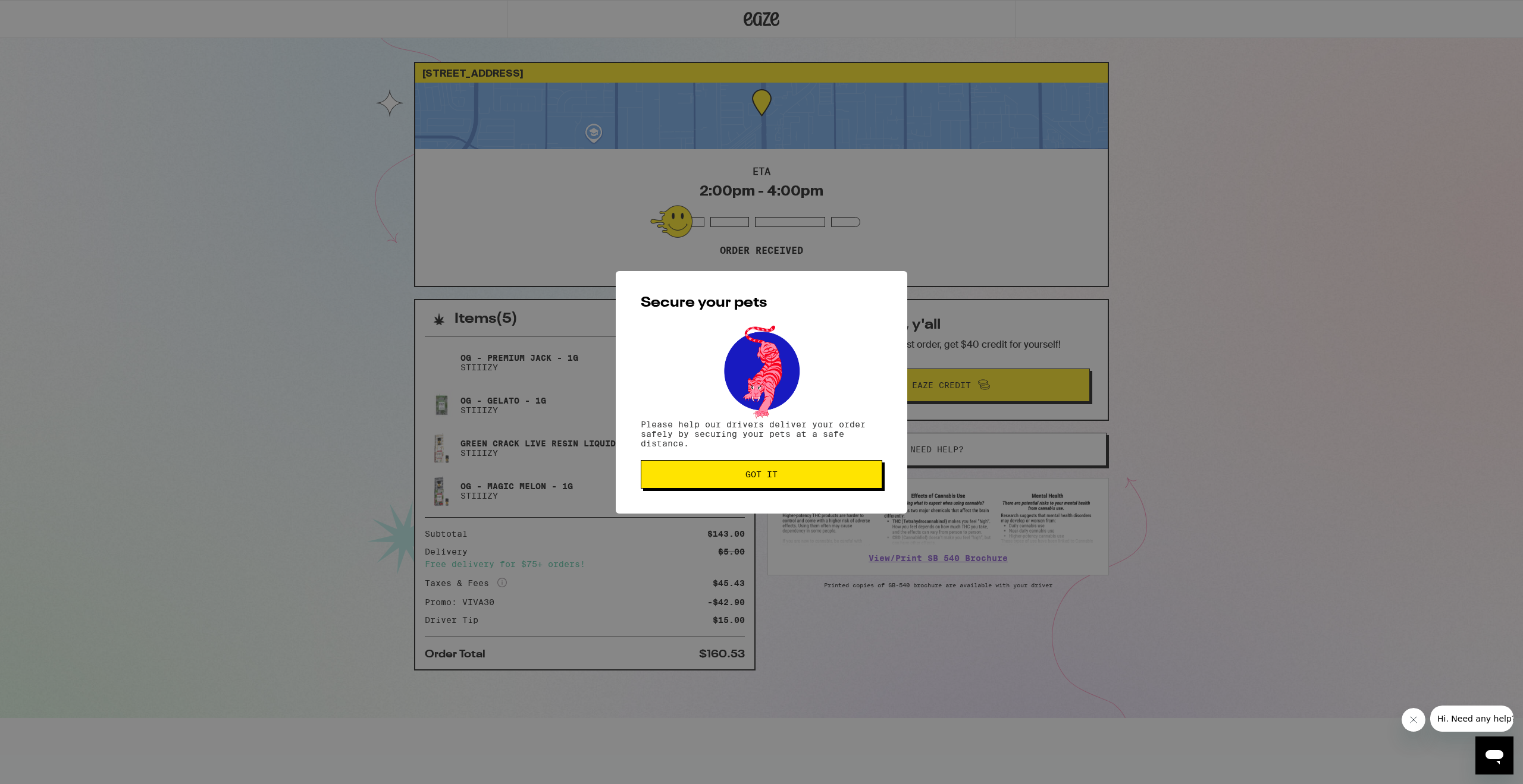
click at [835, 478] on span "Got it" at bounding box center [761, 475] width 221 height 8
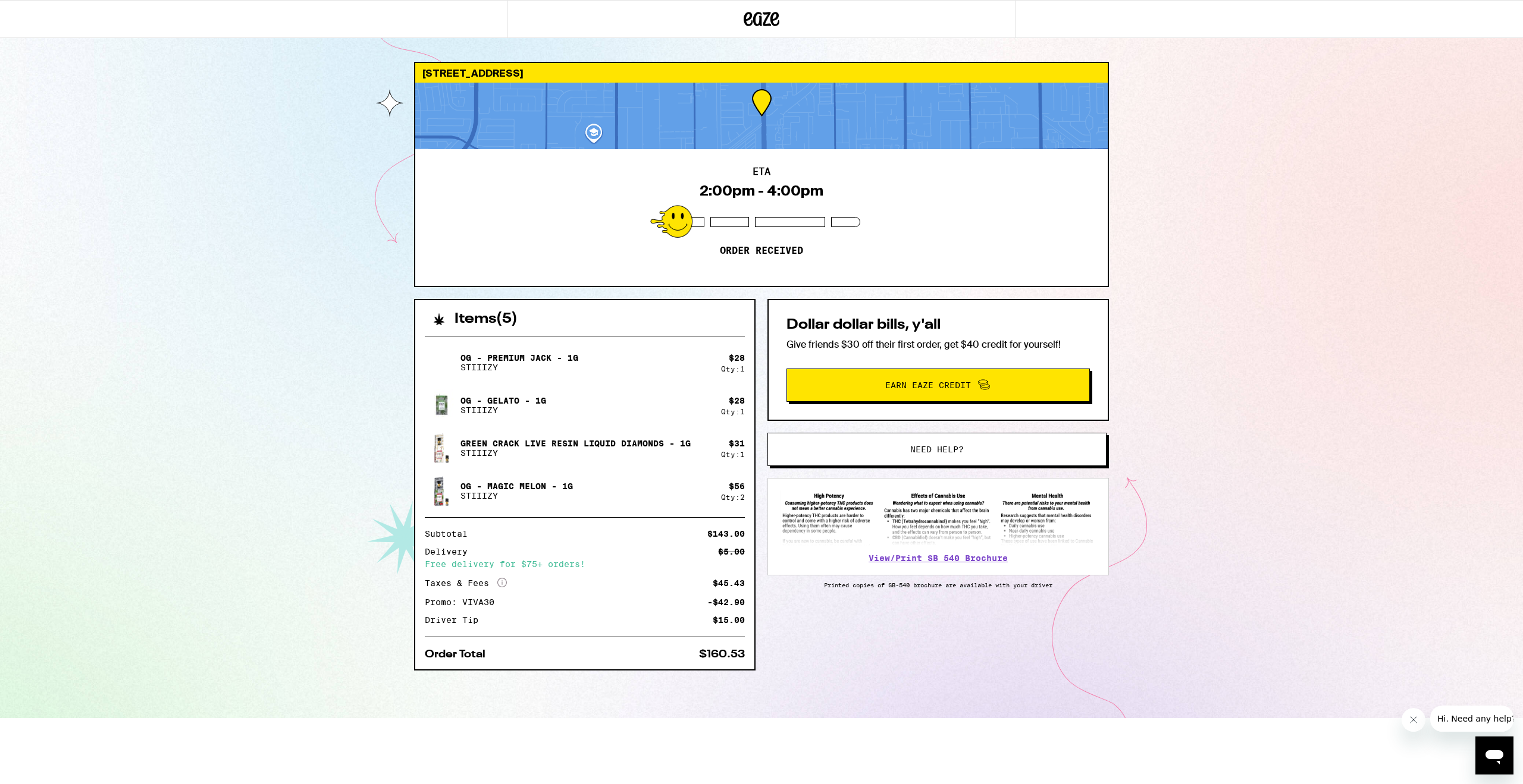
drag, startPoint x: 1298, startPoint y: 156, endPoint x: 1311, endPoint y: 148, distance: 15.3
click at [1299, 155] on div "[STREET_ADDRESS] ETA 2:00pm - 4:00pm Order received Items ( 5 ) OG - Premium Ja…" at bounding box center [762, 359] width 1523 height 719
